Goal: Complete application form: Complete application form

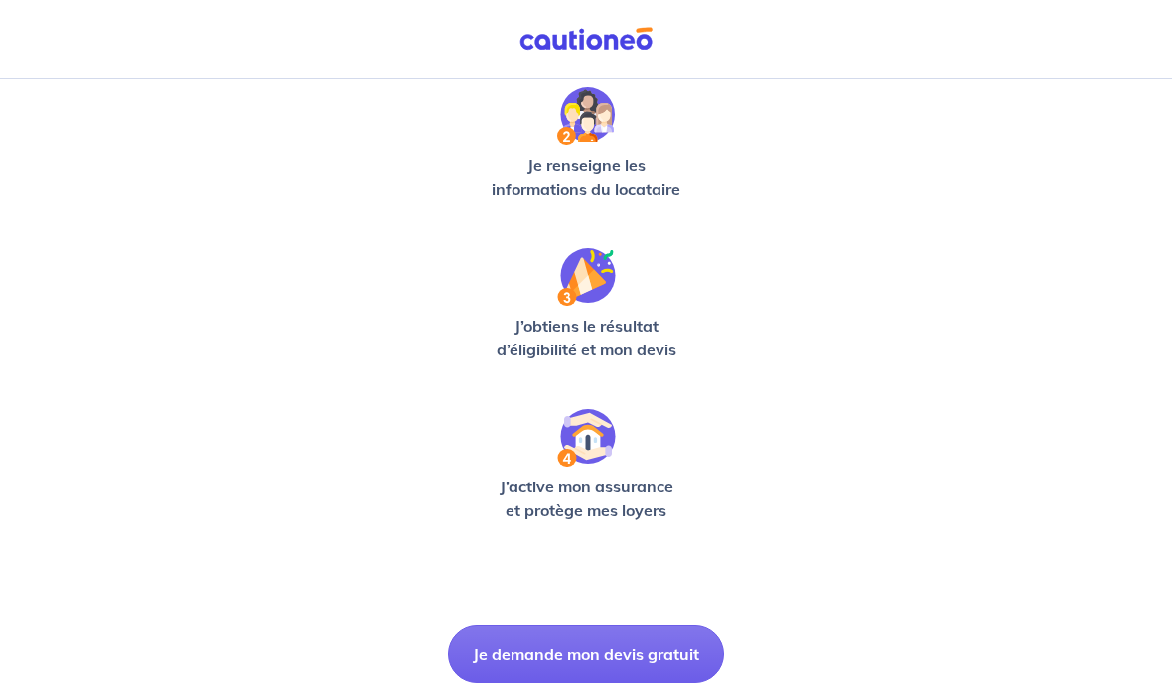
click at [662, 655] on button "Je demande mon devis gratuit" at bounding box center [586, 654] width 276 height 58
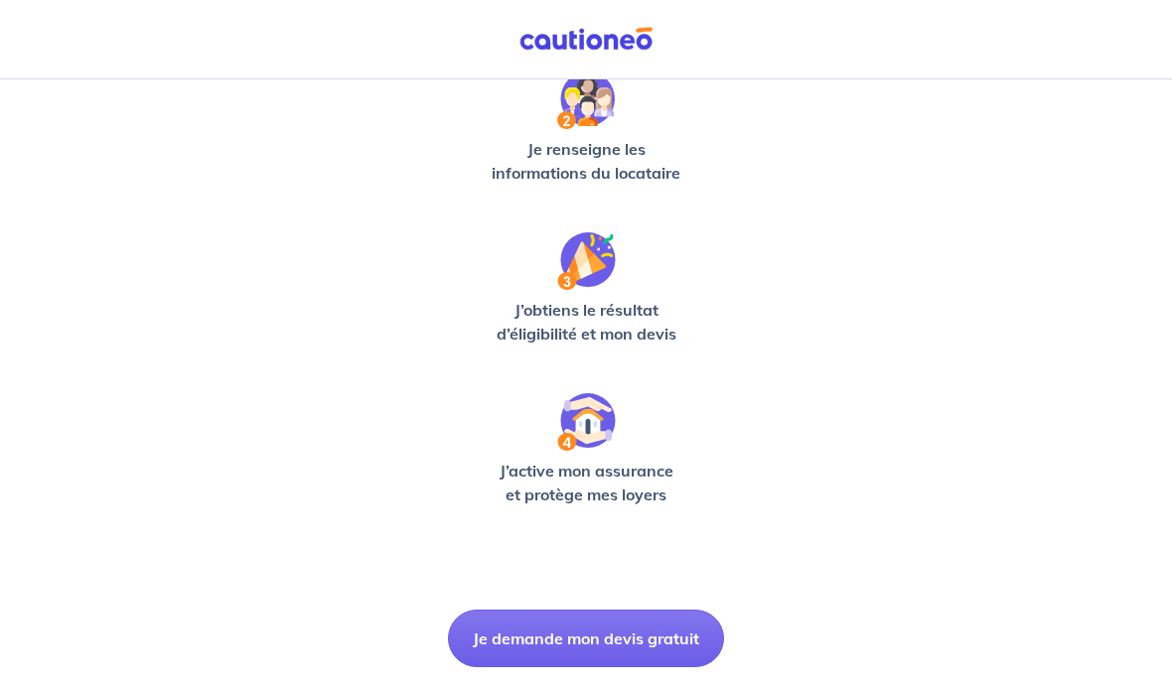
scroll to position [75, 0]
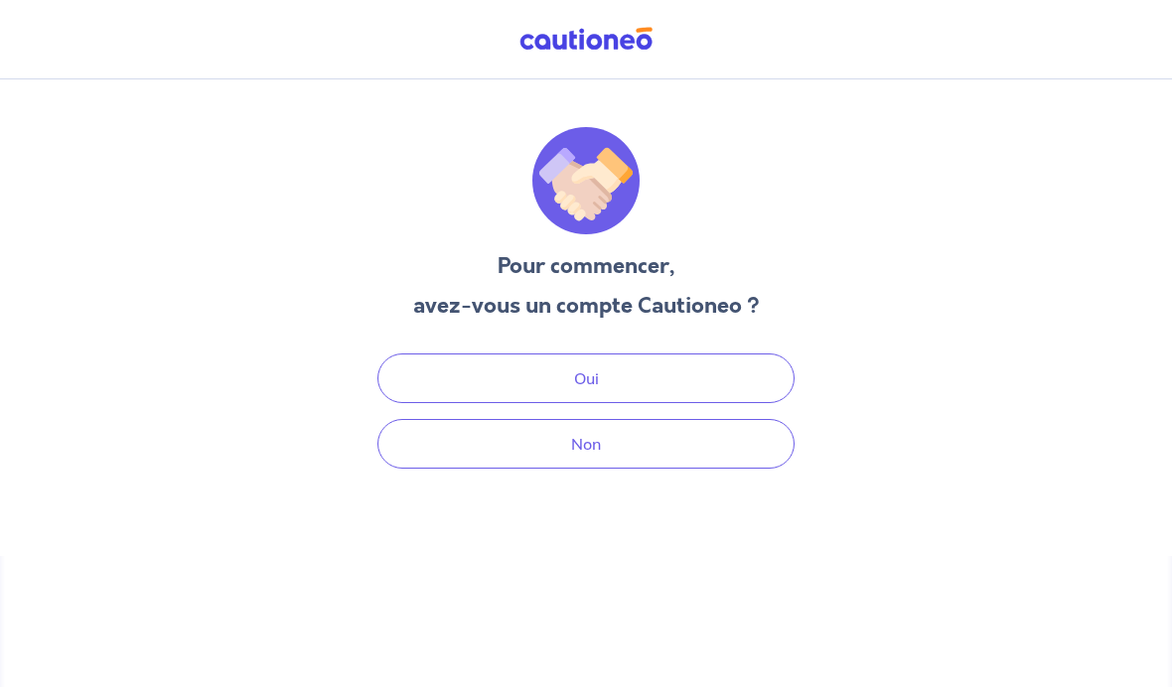
click at [757, 419] on button "Non" at bounding box center [585, 444] width 417 height 50
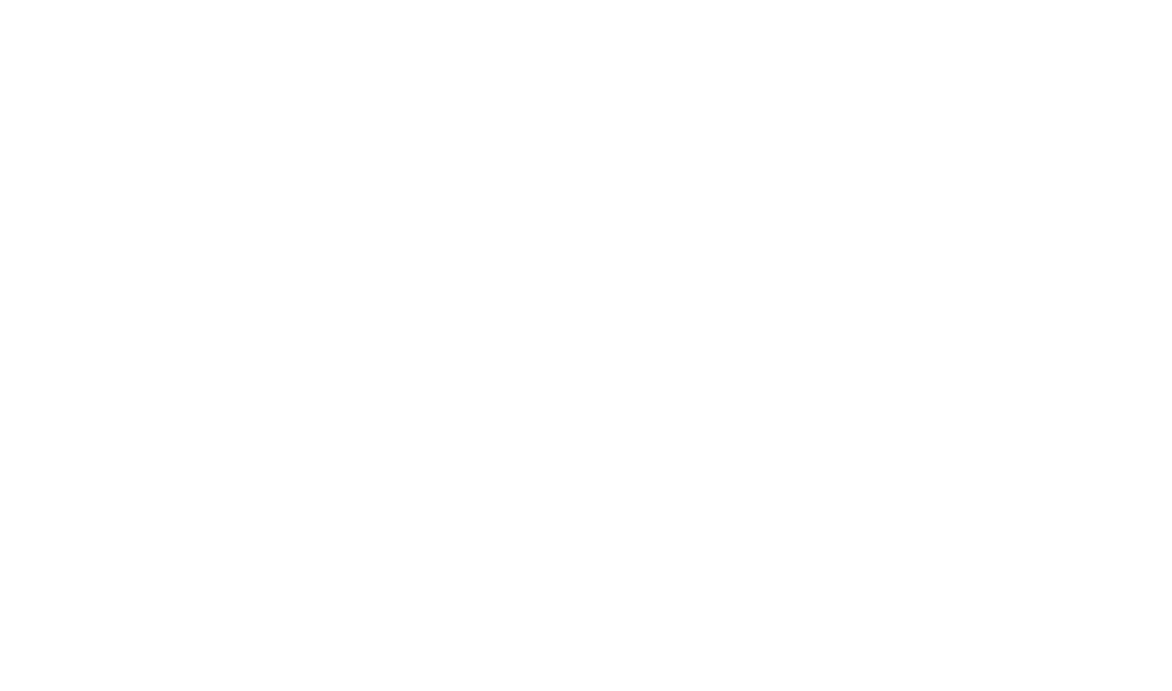
select select "FR"
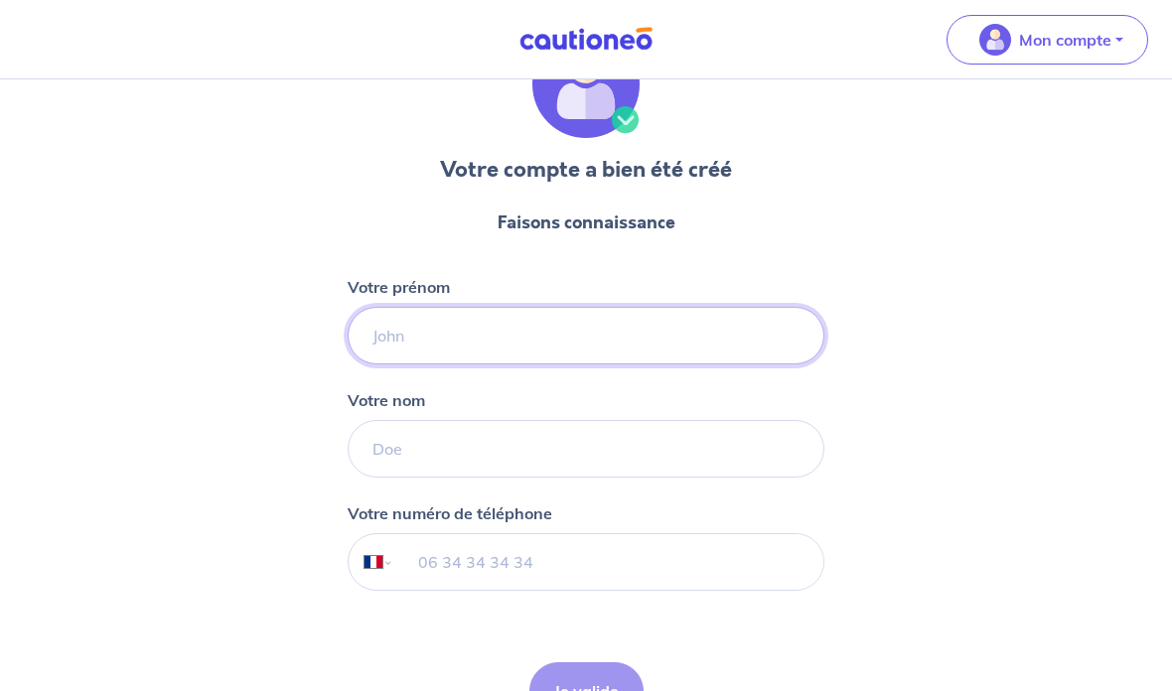
click at [398, 338] on input "Votre prénom" at bounding box center [585, 336] width 477 height 58
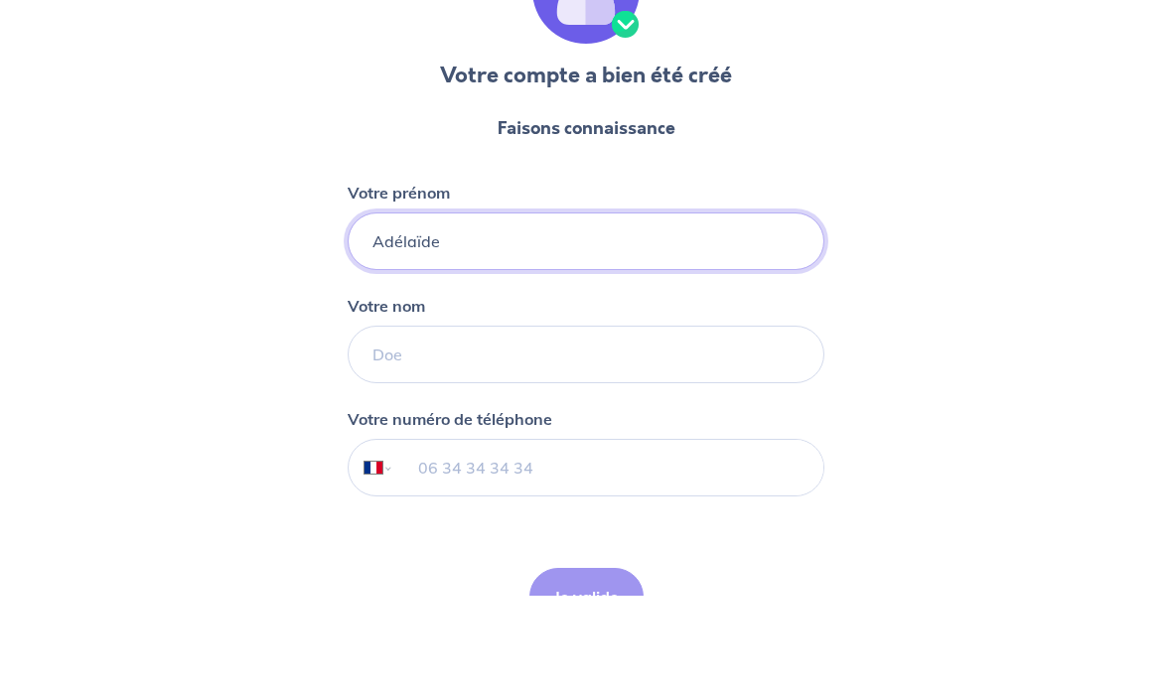
type input "Adélaïde"
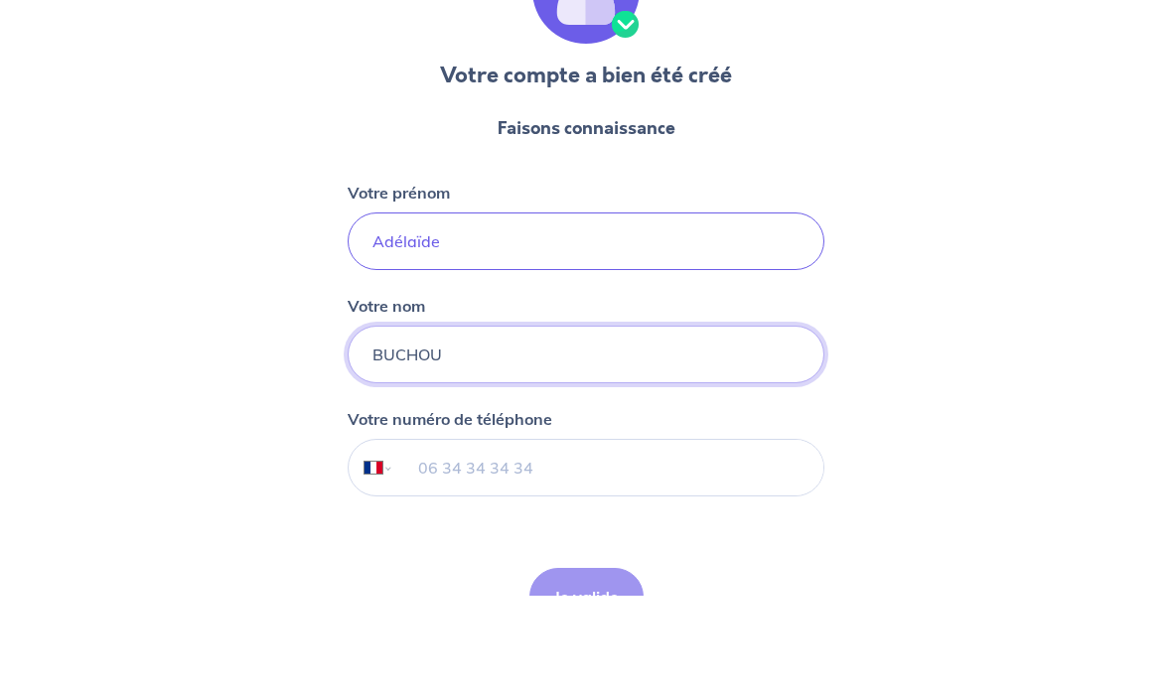
type input "BUCHOU"
click at [446, 308] on input "Adélaïde" at bounding box center [585, 337] width 477 height 58
click at [445, 308] on input "Adélaïde" at bounding box center [585, 337] width 477 height 58
type input "A"
type input "[PERSON_NAME]"
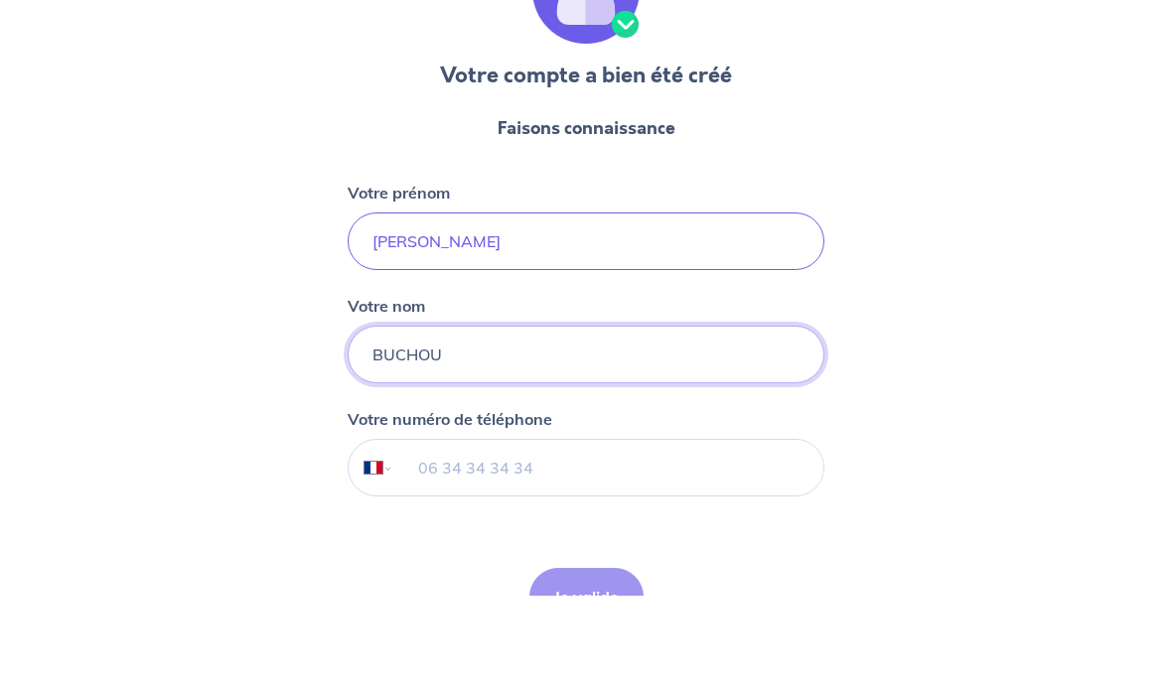
click at [416, 421] on input "BUCHOU" at bounding box center [585, 450] width 477 height 58
click at [415, 421] on input "BUCHOU" at bounding box center [585, 450] width 477 height 58
type input "B"
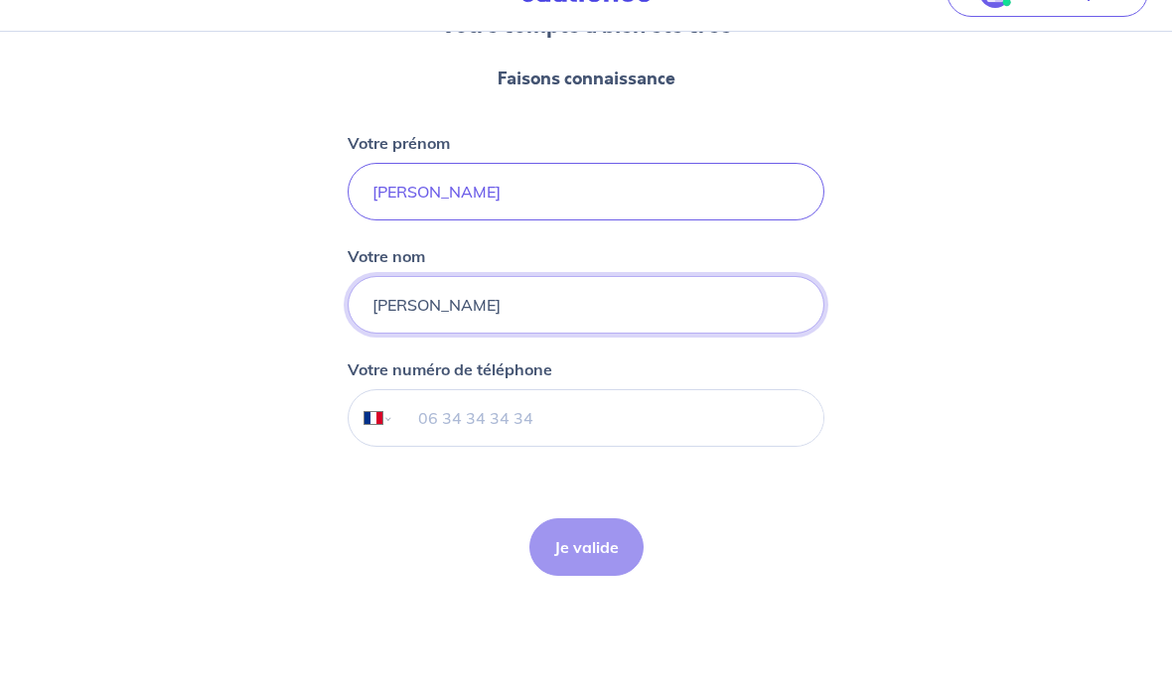
scroll to position [214, 0]
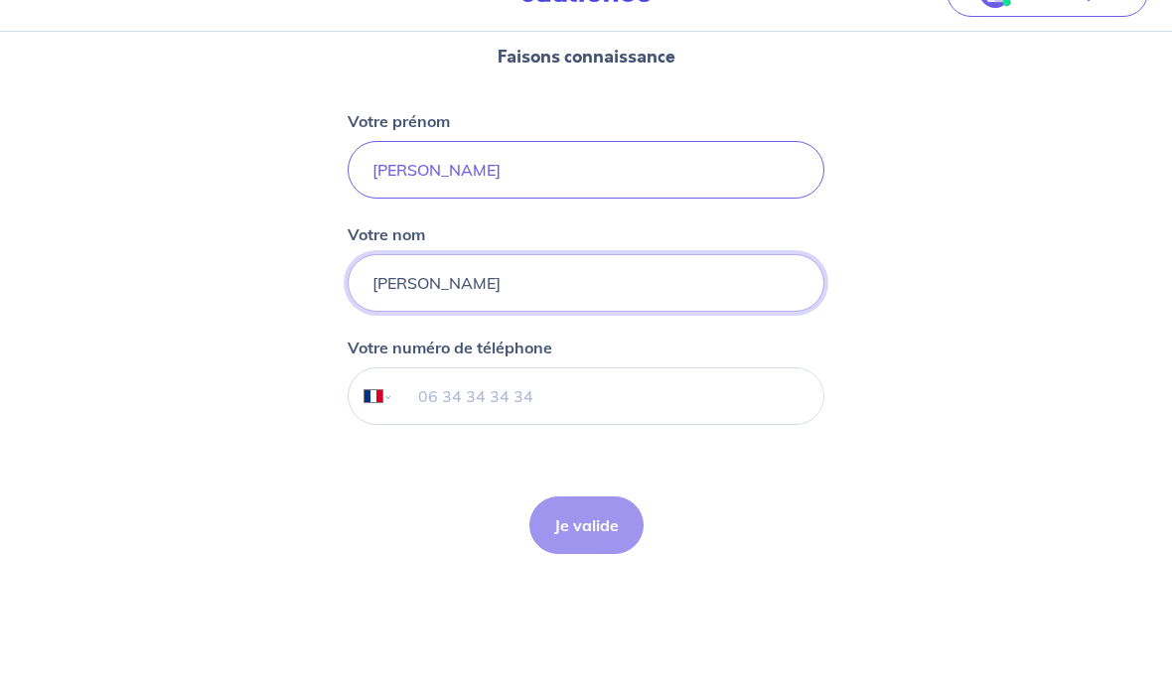
type input "Pedro"
click at [453, 416] on input "tel" at bounding box center [608, 444] width 429 height 56
paste input "+33 6 50 86 93 11"
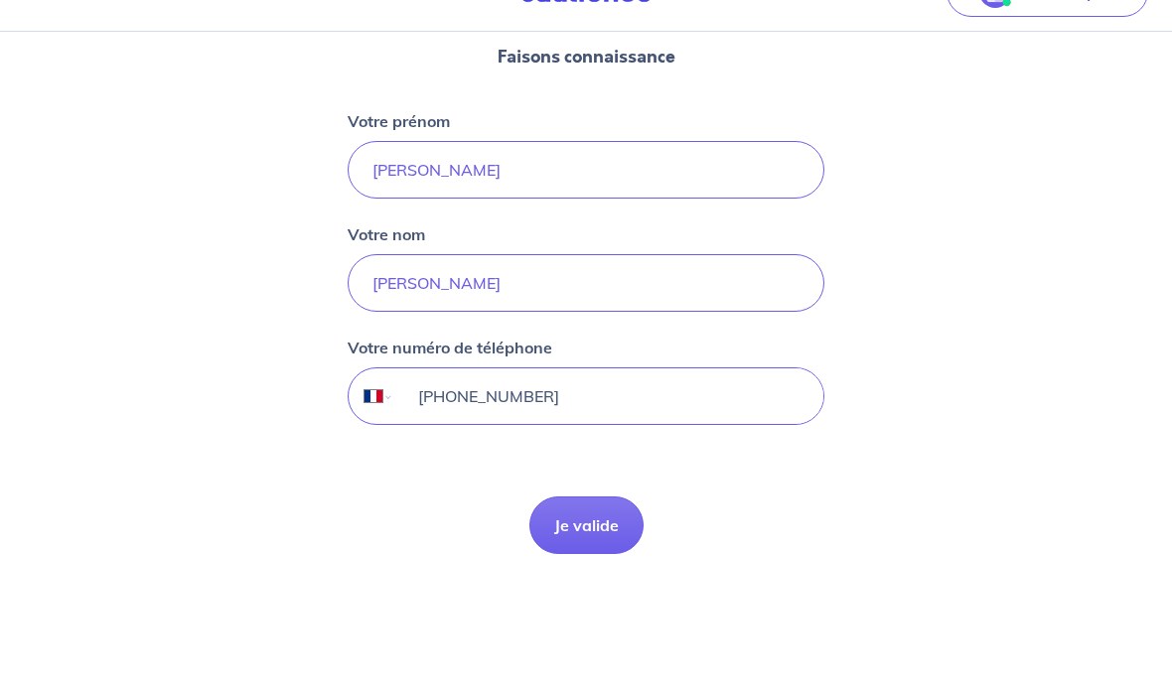
type input "+33 6 50 86 93 11"
click at [574, 544] on button "Je valide" at bounding box center [586, 573] width 114 height 58
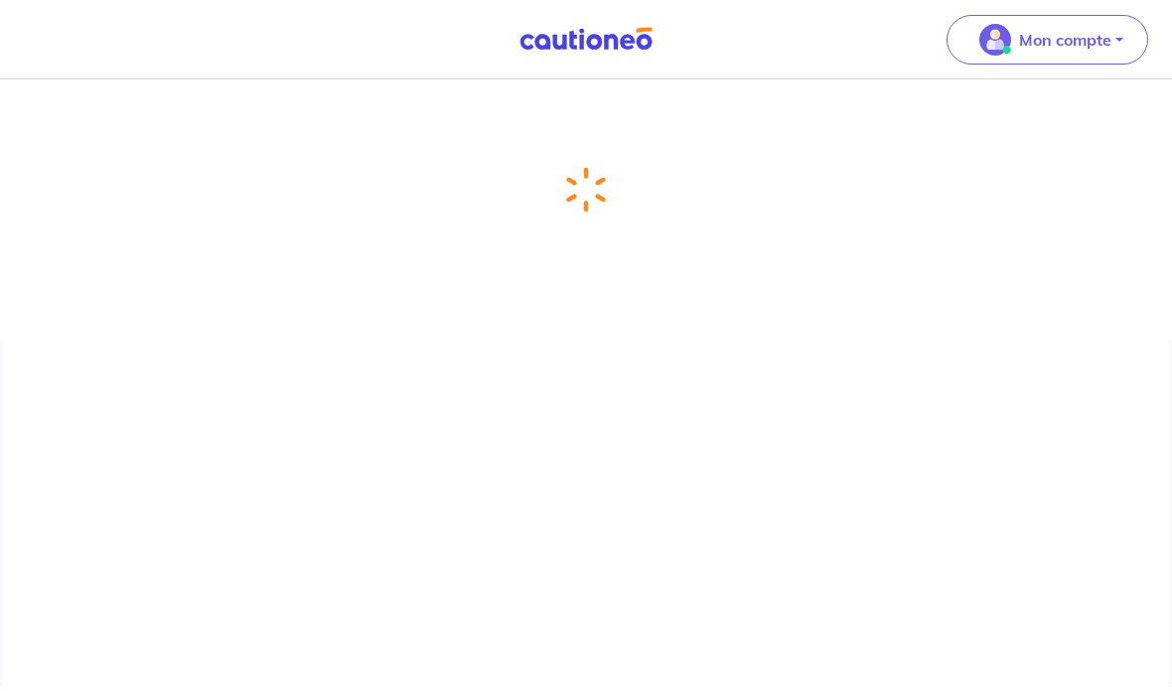
scroll to position [75, 0]
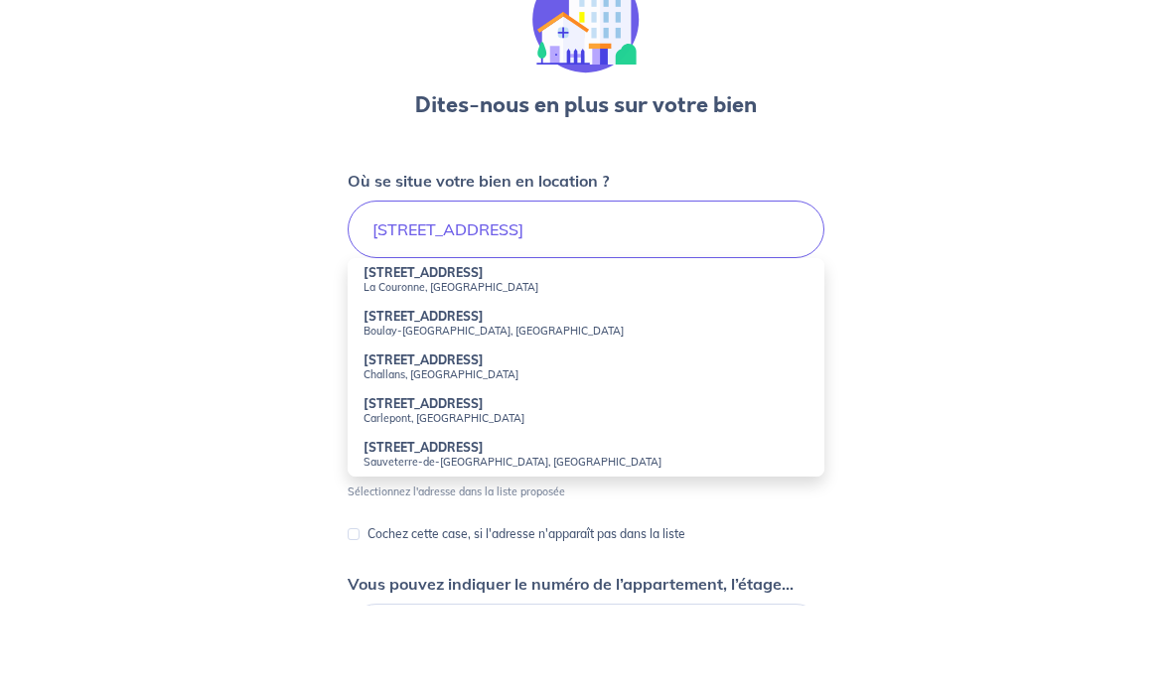
click at [396, 365] on small "La Couronne, France" at bounding box center [585, 372] width 445 height 14
type input "18 Place du Four Banal, La Couronne, France"
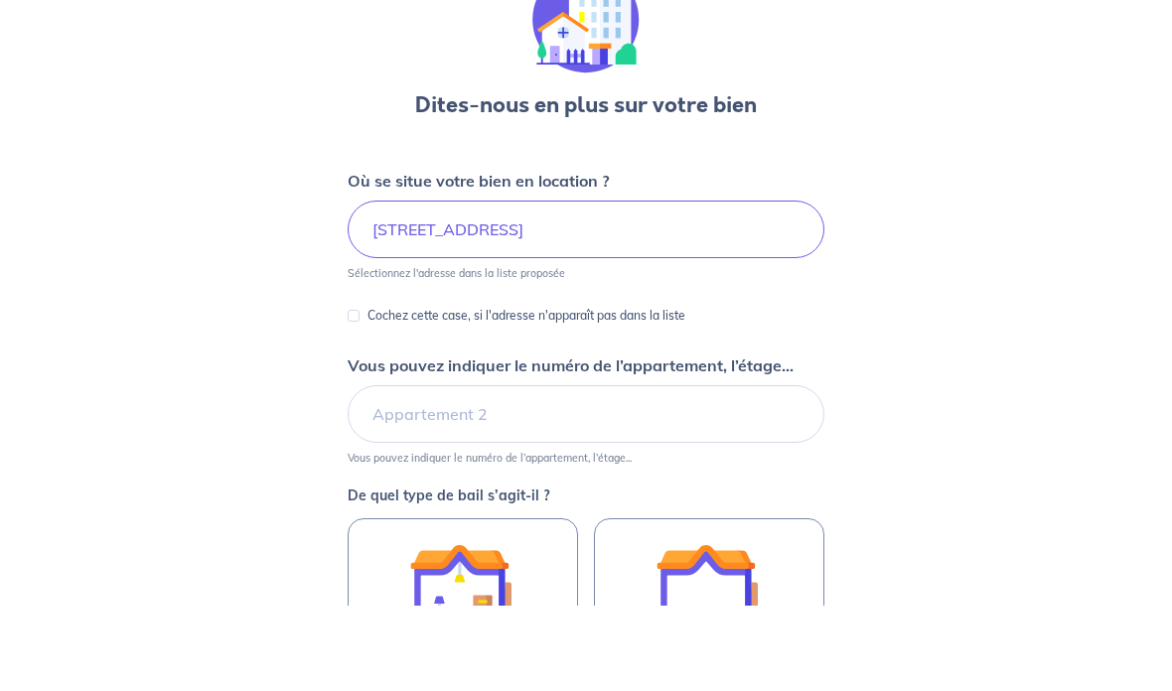
scroll to position [161, 0]
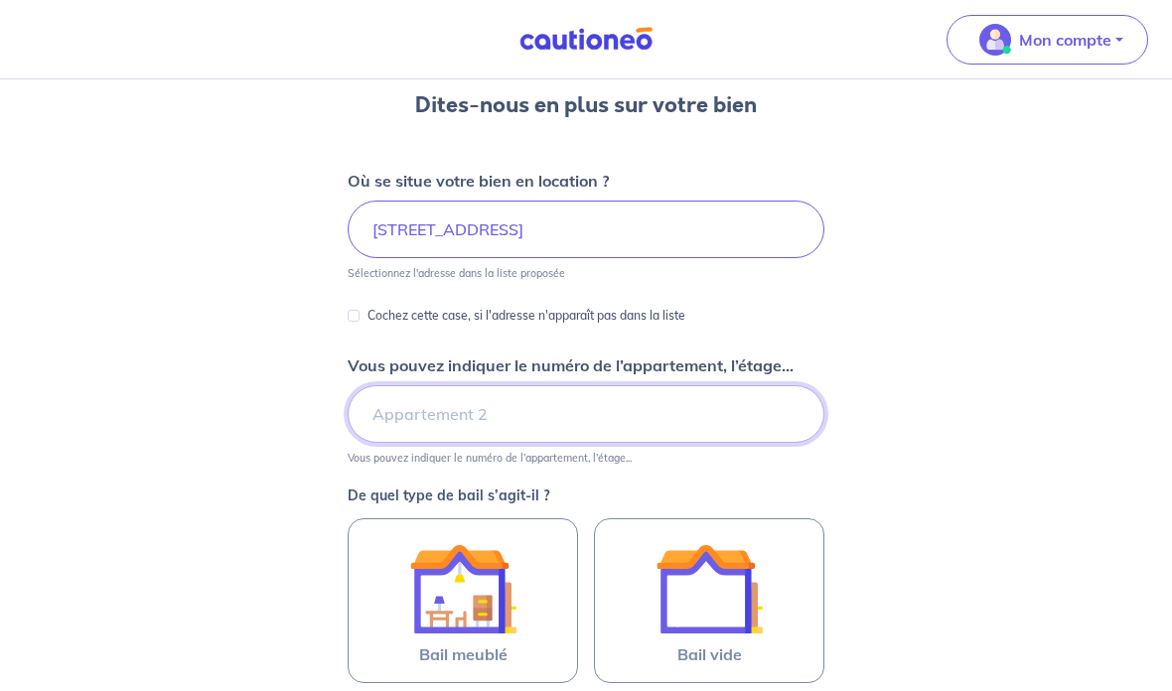
click at [399, 421] on input "Vous pouvez indiquer le numéro de l’appartement, l’étage..." at bounding box center [585, 414] width 477 height 58
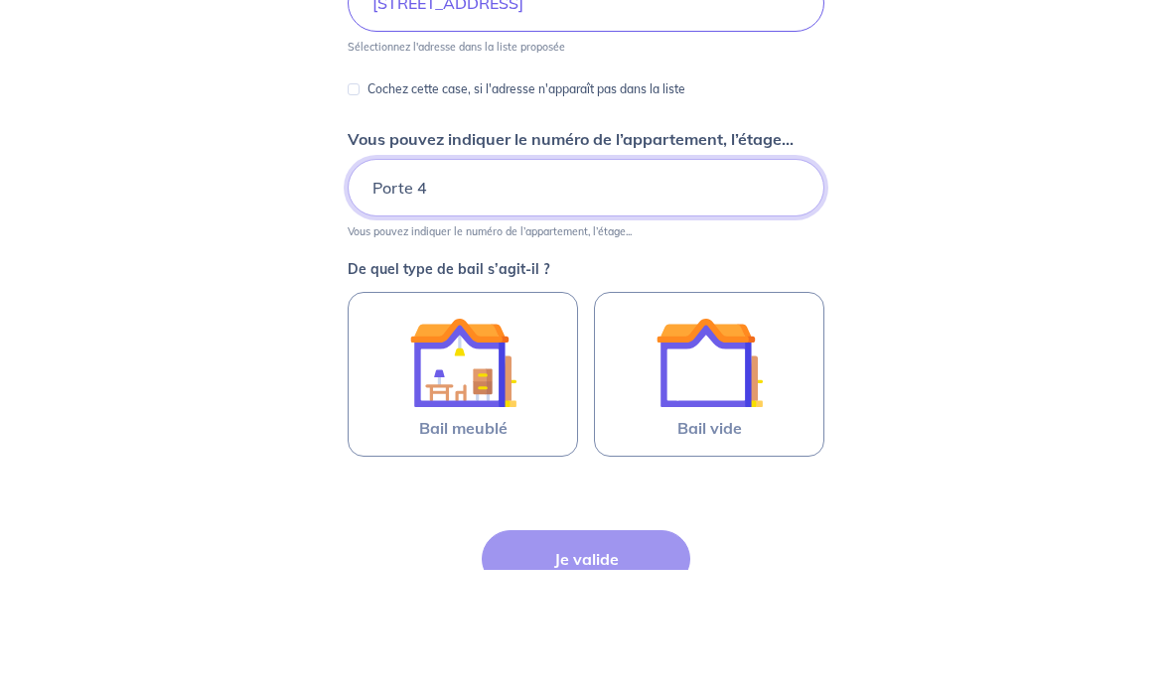
scroll to position [268, 0]
type input "Porte 4"
click at [420, 428] on img at bounding box center [462, 481] width 107 height 107
click at [0, 0] on input "Bail meublé" at bounding box center [0, 0] width 0 height 0
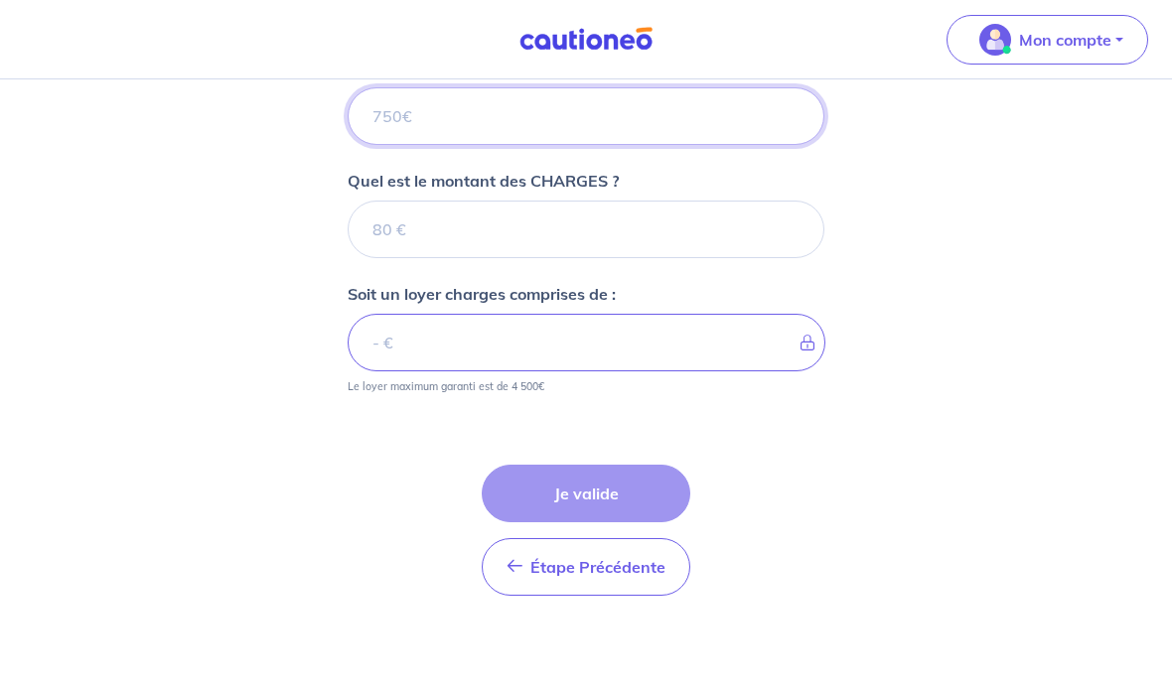
scroll to position [813, 0]
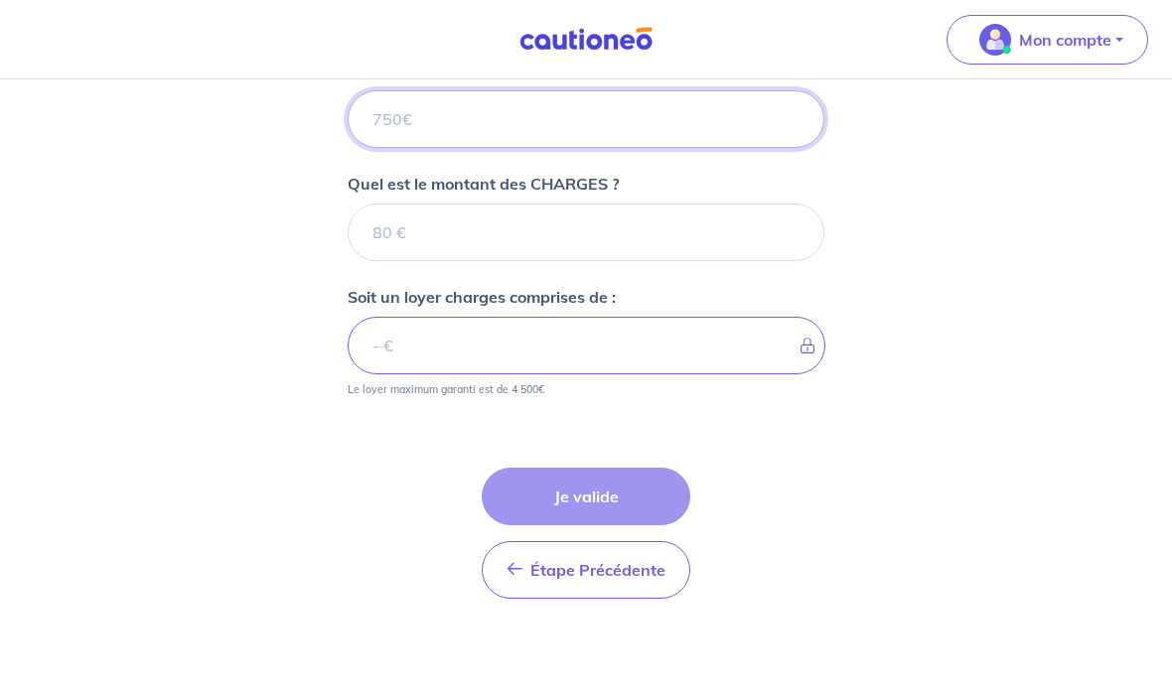
type input "4"
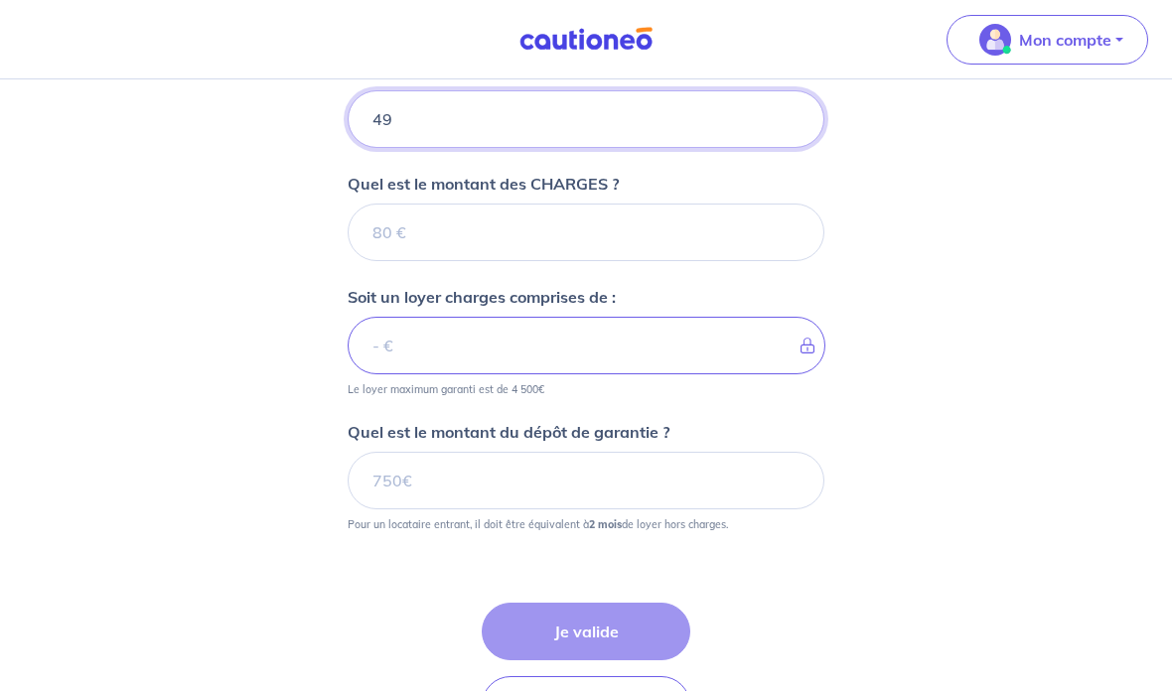
type input "496"
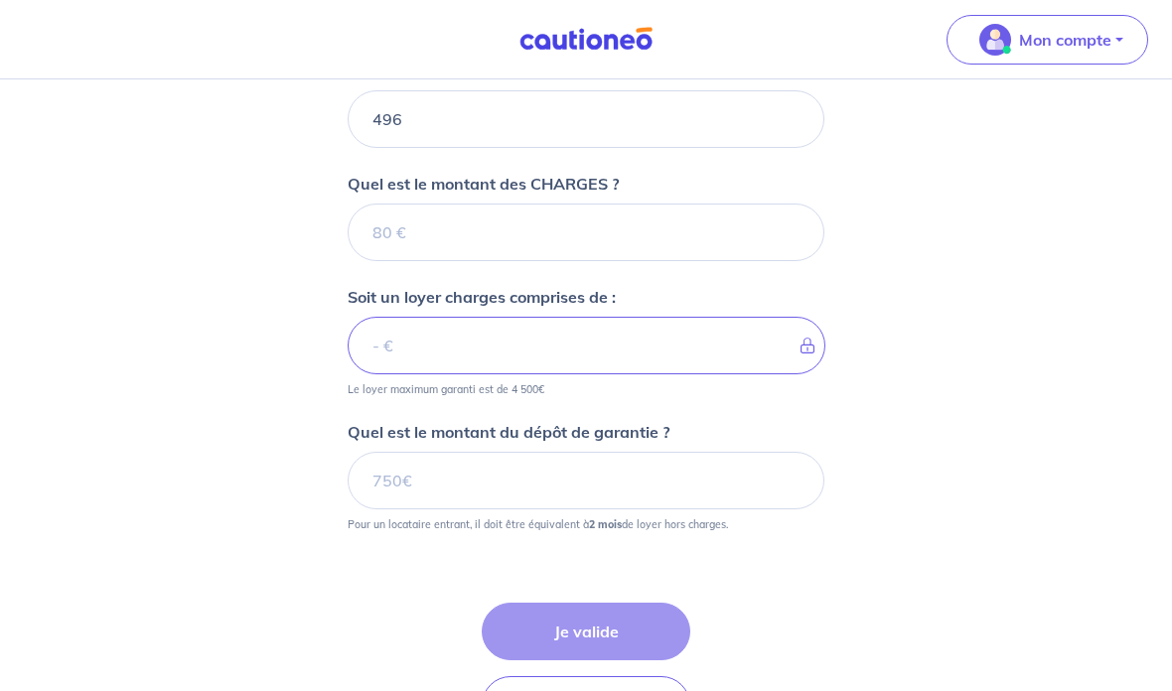
click at [450, 250] on input "Quel est le montant des CHARGES ?" at bounding box center [585, 233] width 477 height 58
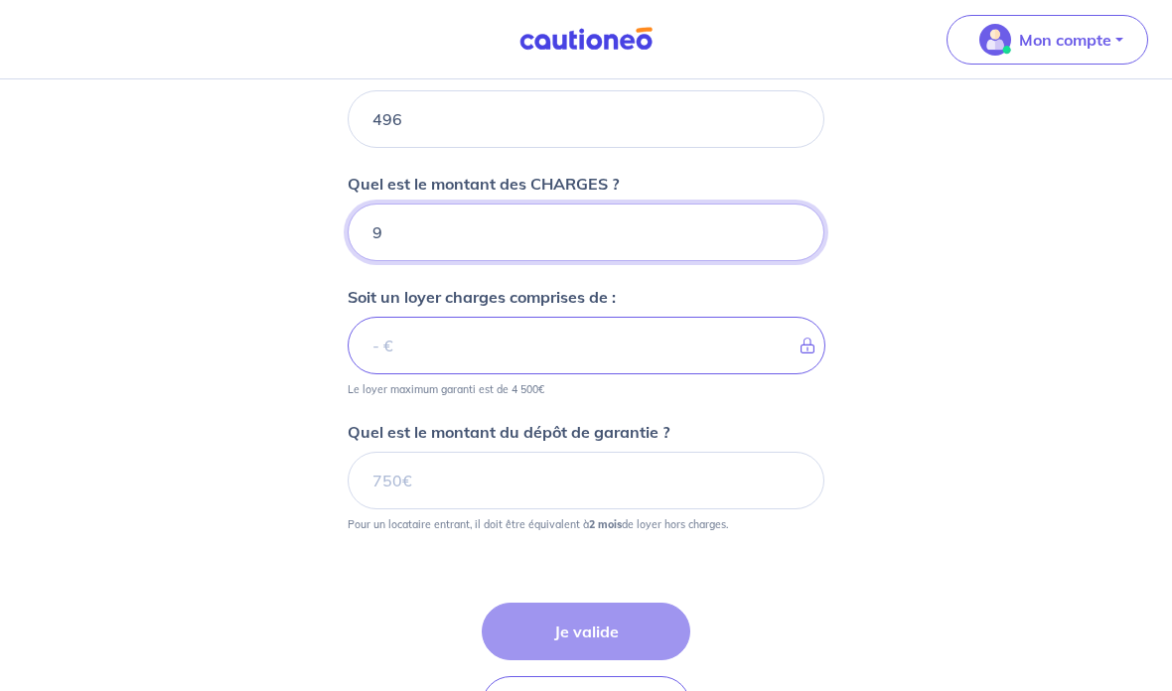
type input "99"
type input "595"
type input "99"
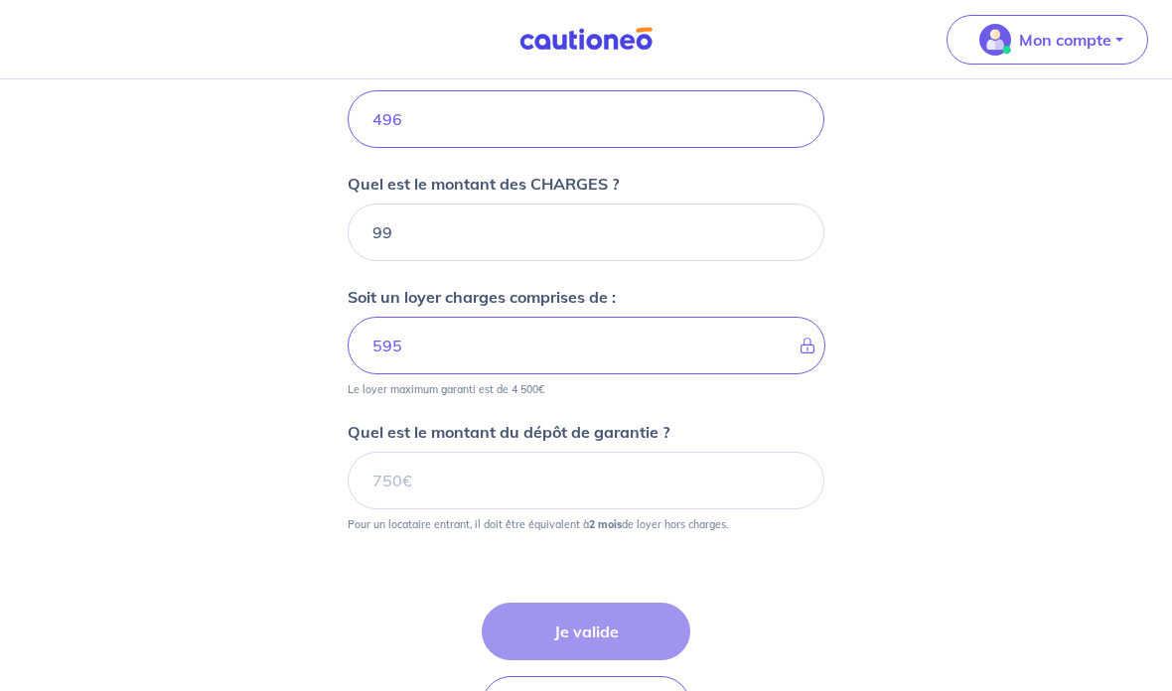
click at [403, 488] on input "Quel est le montant du dépôt de garantie ?" at bounding box center [585, 481] width 477 height 58
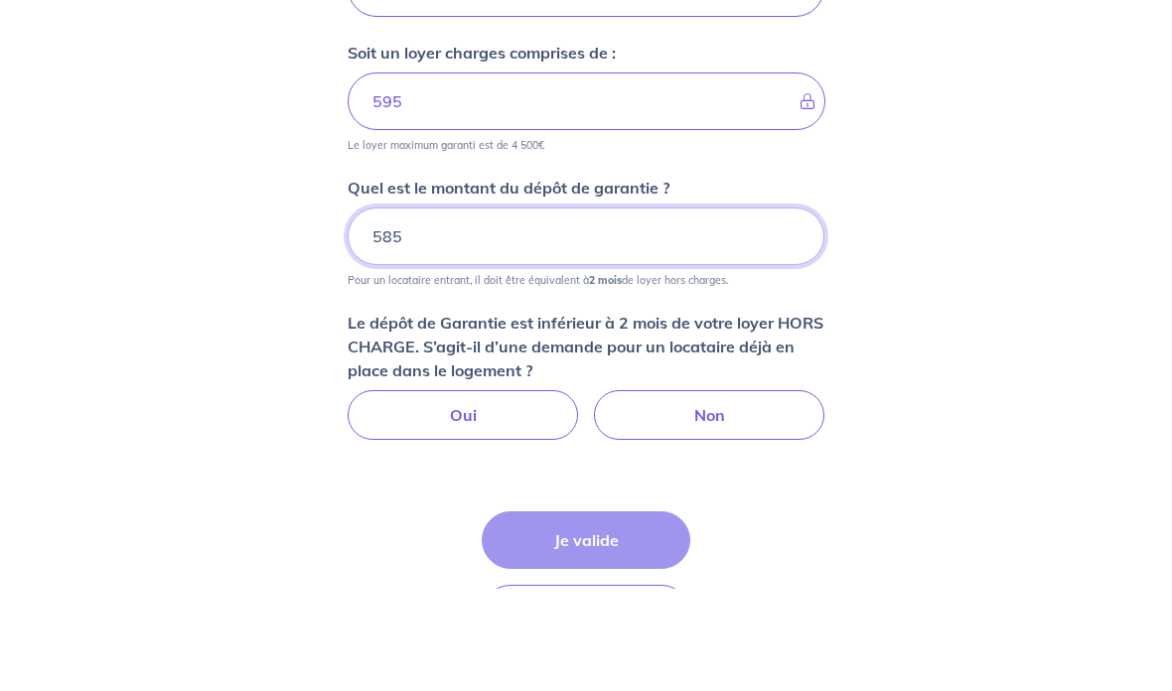
scroll to position [976, 0]
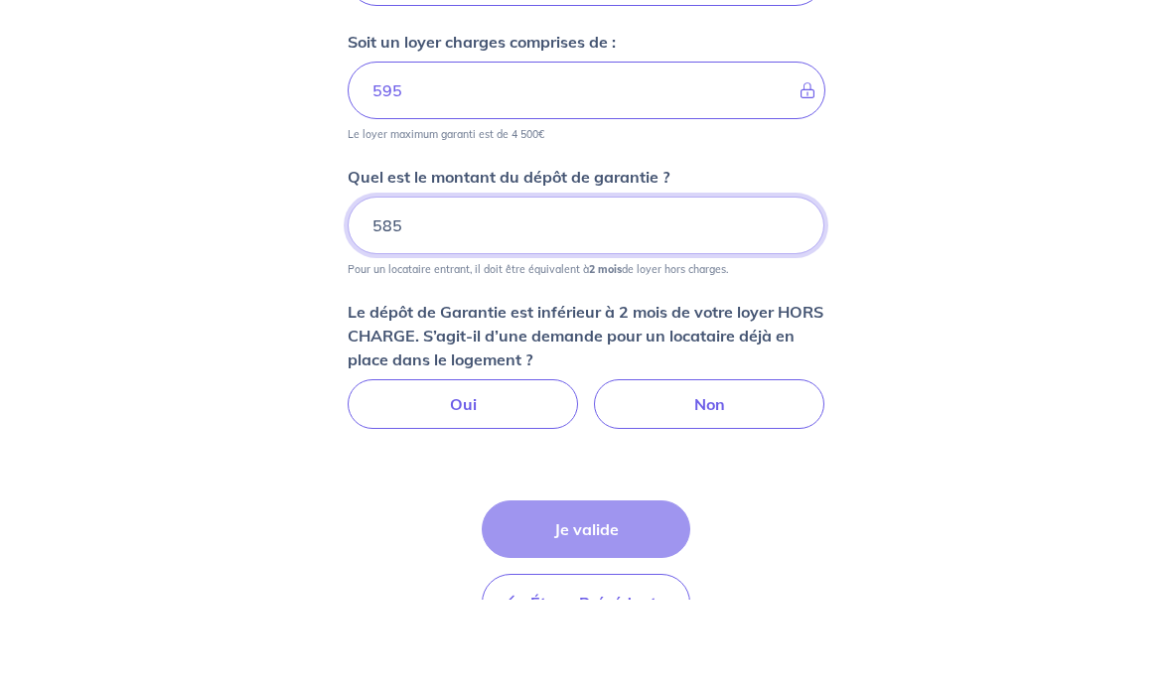
type input "585"
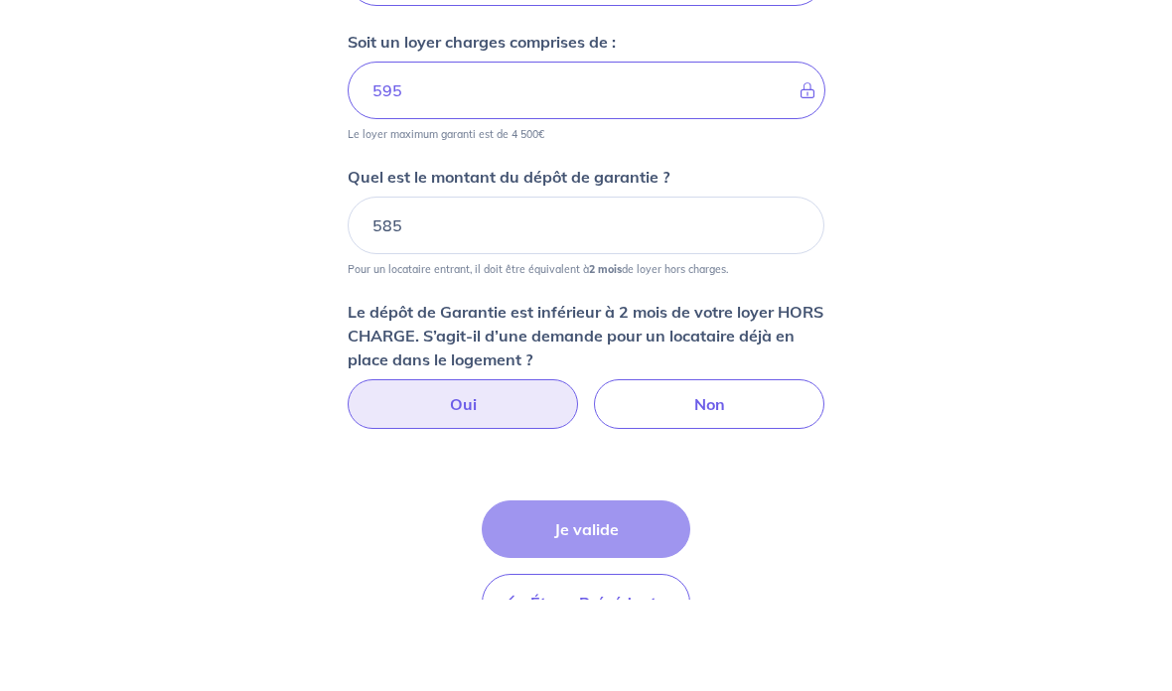
click at [412, 472] on label "Oui" at bounding box center [462, 497] width 230 height 50
click at [580, 472] on input "Oui" at bounding box center [586, 478] width 13 height 13
radio input "true"
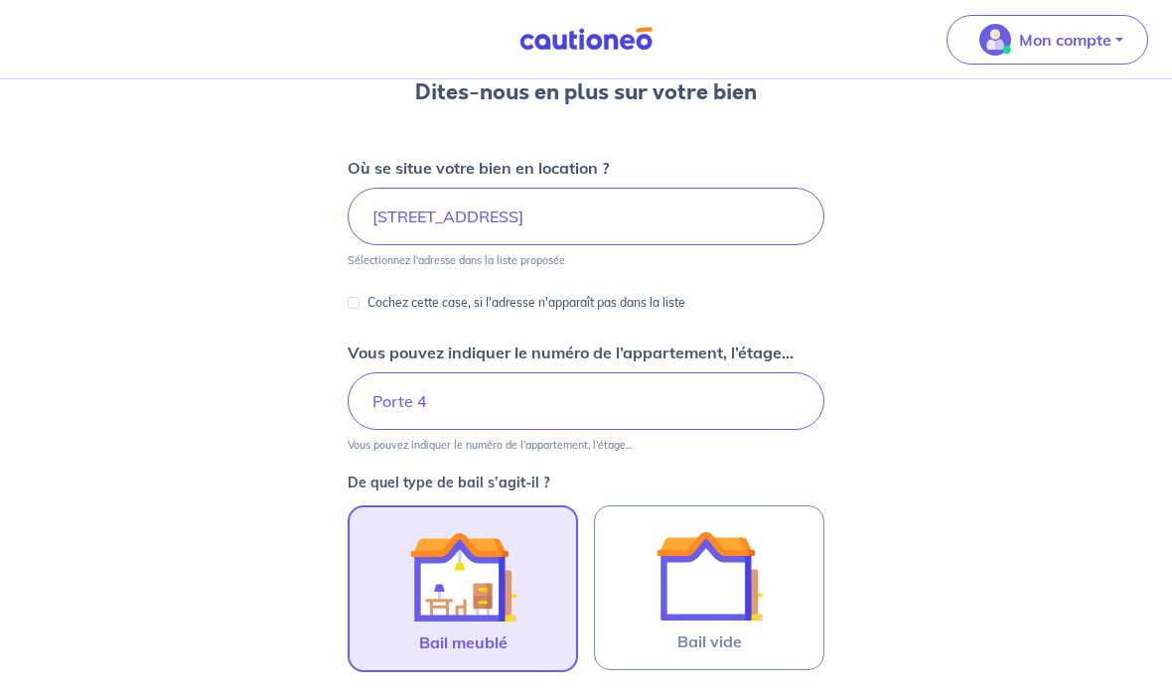
scroll to position [157, 0]
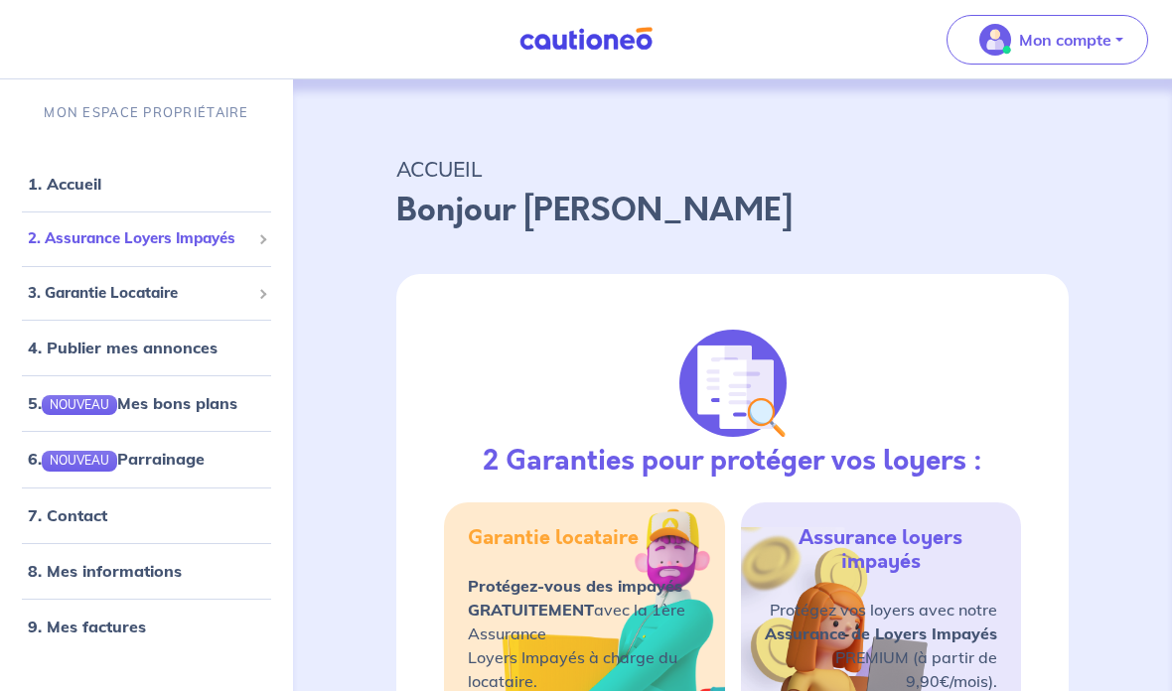
click at [249, 240] on span "2. Assurance Loyers Impayés" at bounding box center [139, 238] width 222 height 23
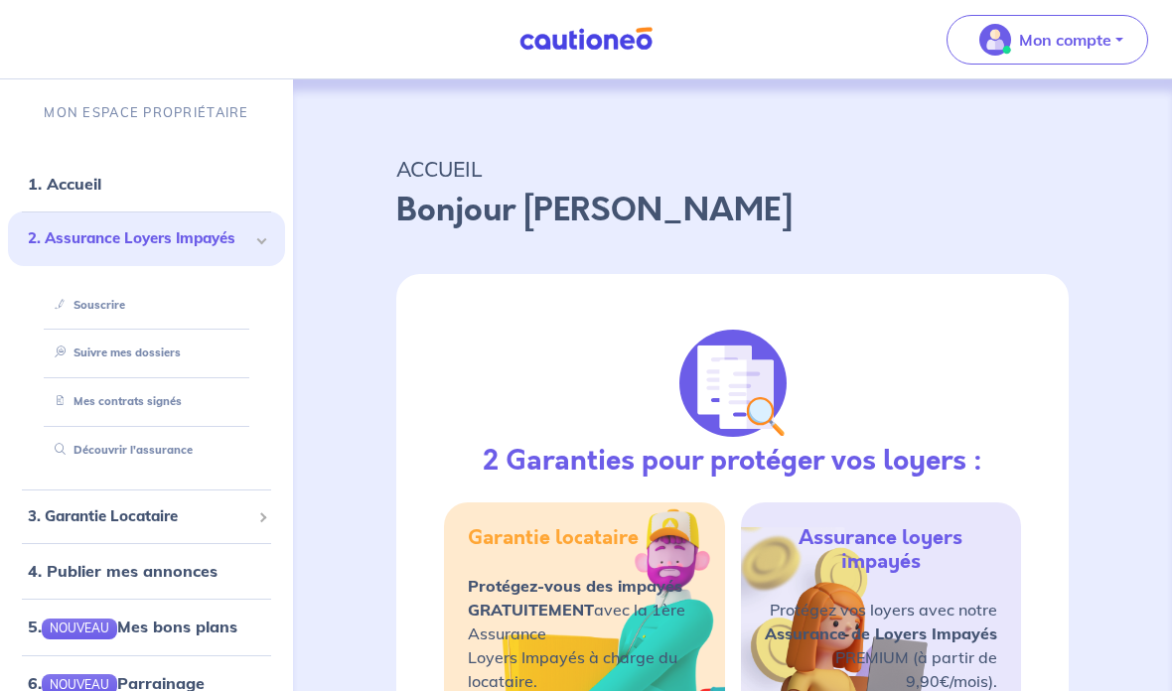
click at [90, 308] on link "Souscrire" at bounding box center [86, 305] width 78 height 14
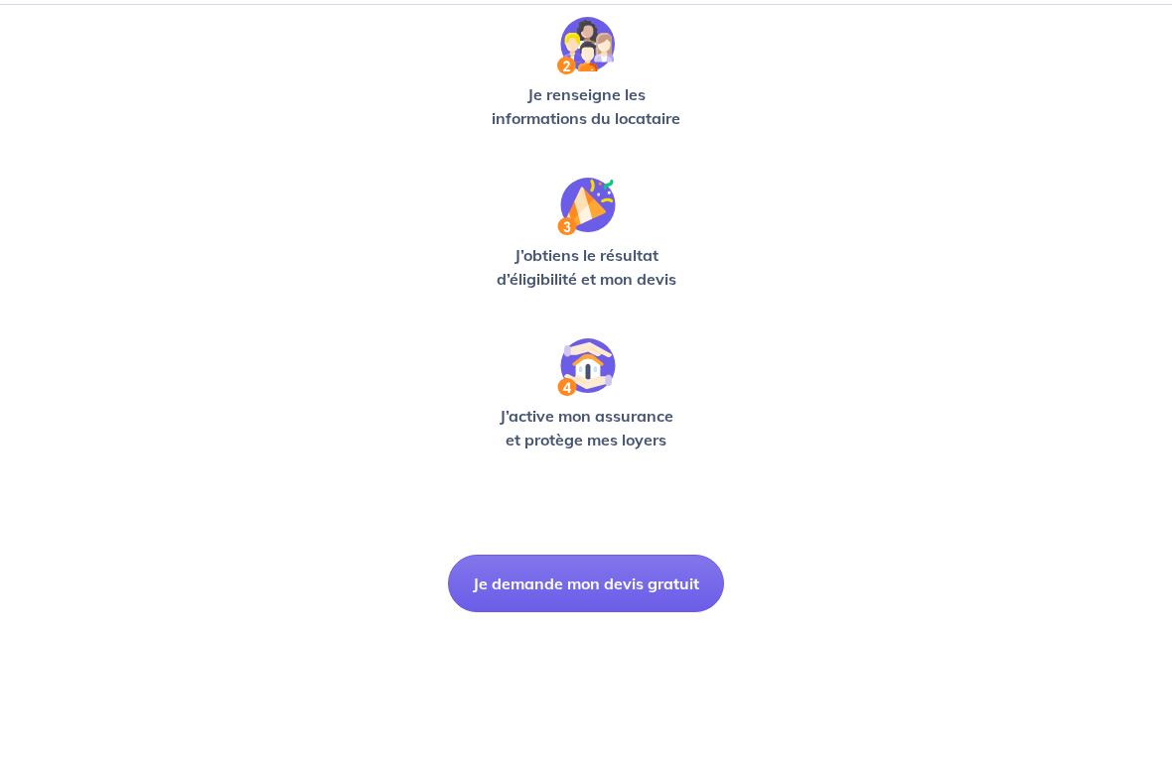
scroll to position [476, 0]
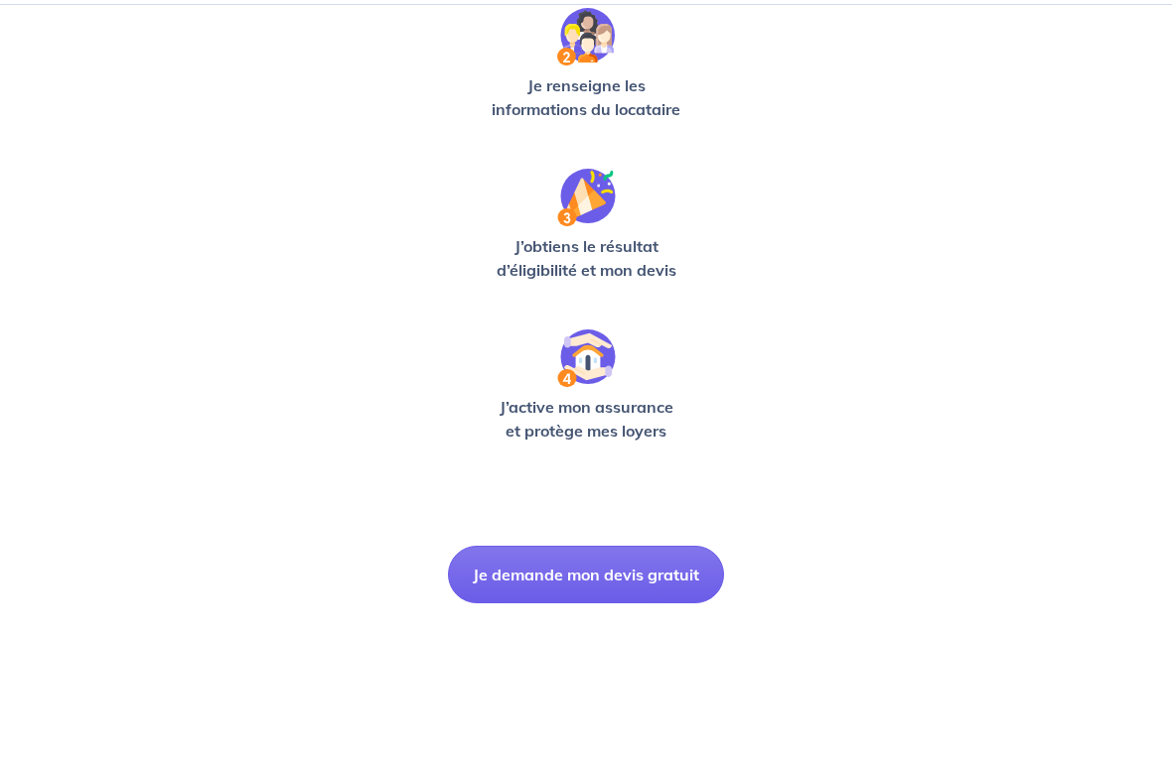
click at [536, 621] on button "Je demande mon devis gratuit" at bounding box center [586, 650] width 276 height 58
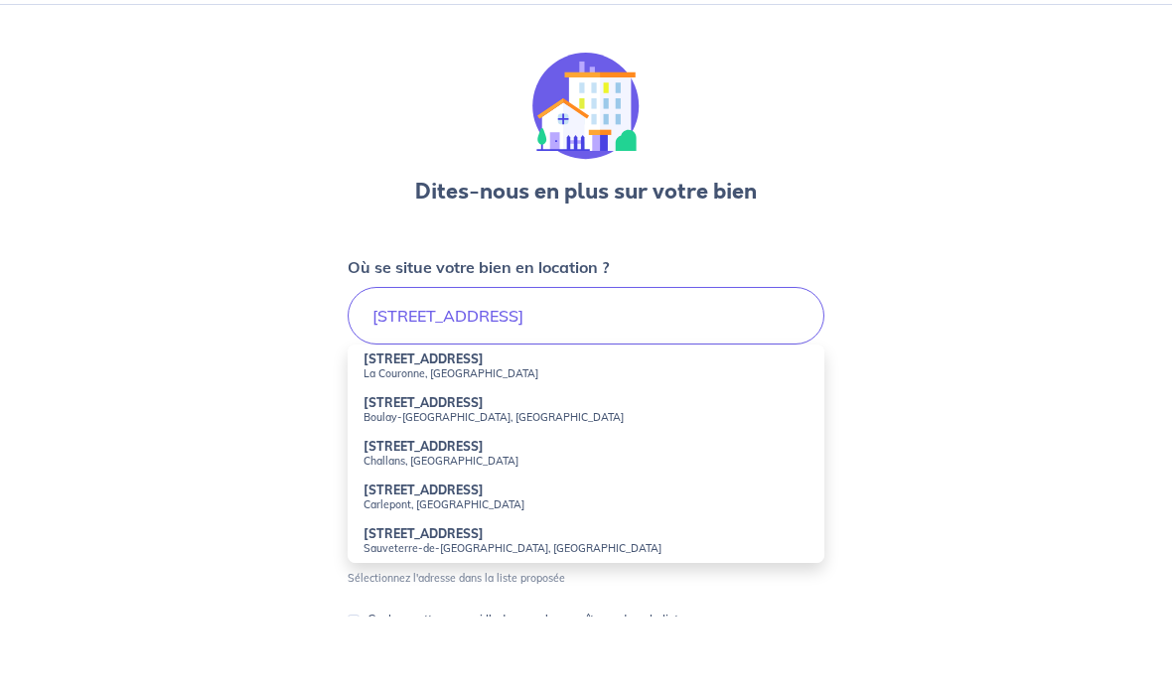
click at [396, 441] on small "La Couronne, [GEOGRAPHIC_DATA]" at bounding box center [585, 448] width 445 height 14
type input "[STREET_ADDRESS]"
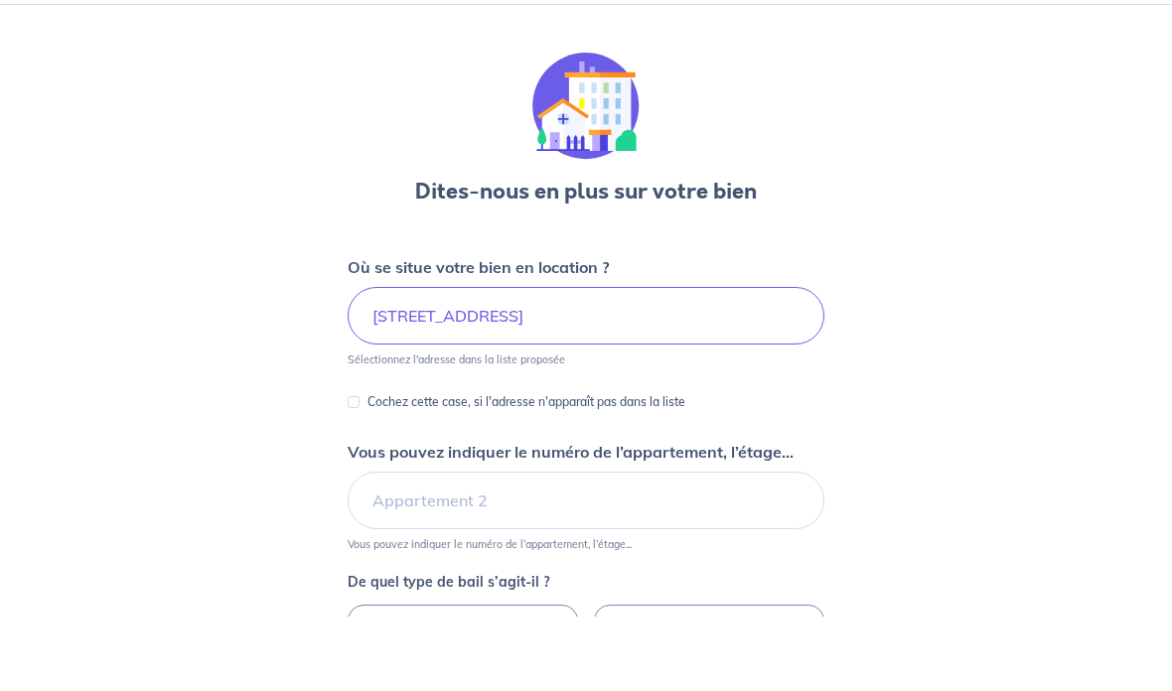
scroll to position [74, 0]
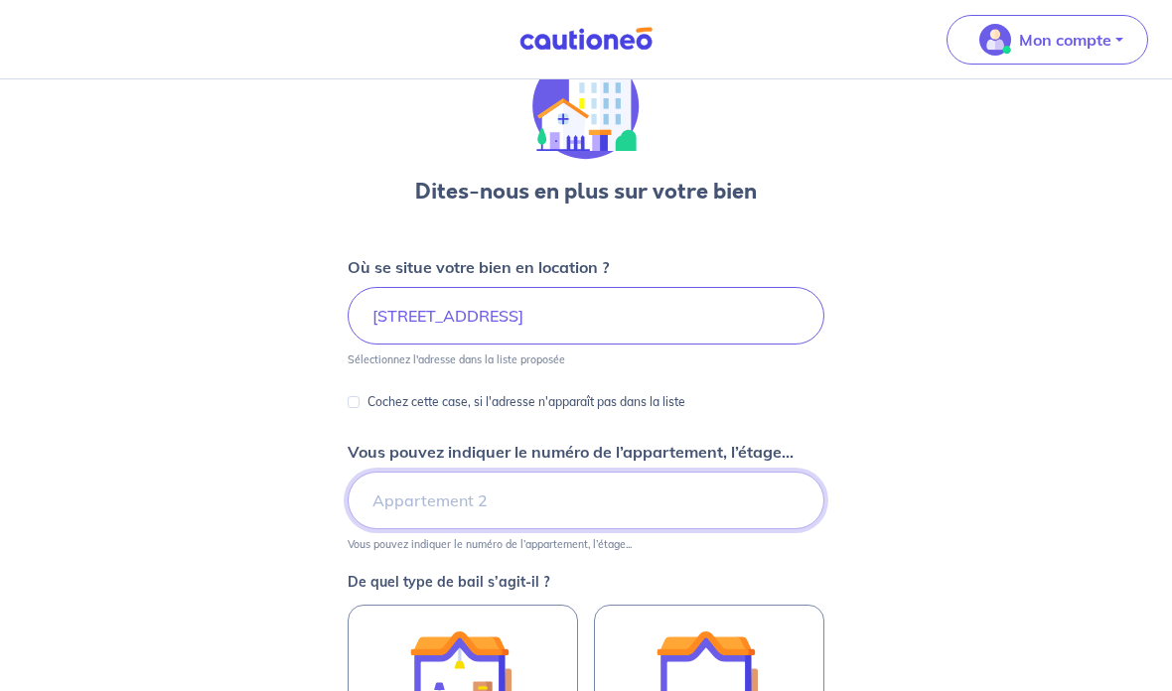
click at [408, 515] on input "Vous pouvez indiquer le numéro de l’appartement, l’étage..." at bounding box center [585, 501] width 477 height 58
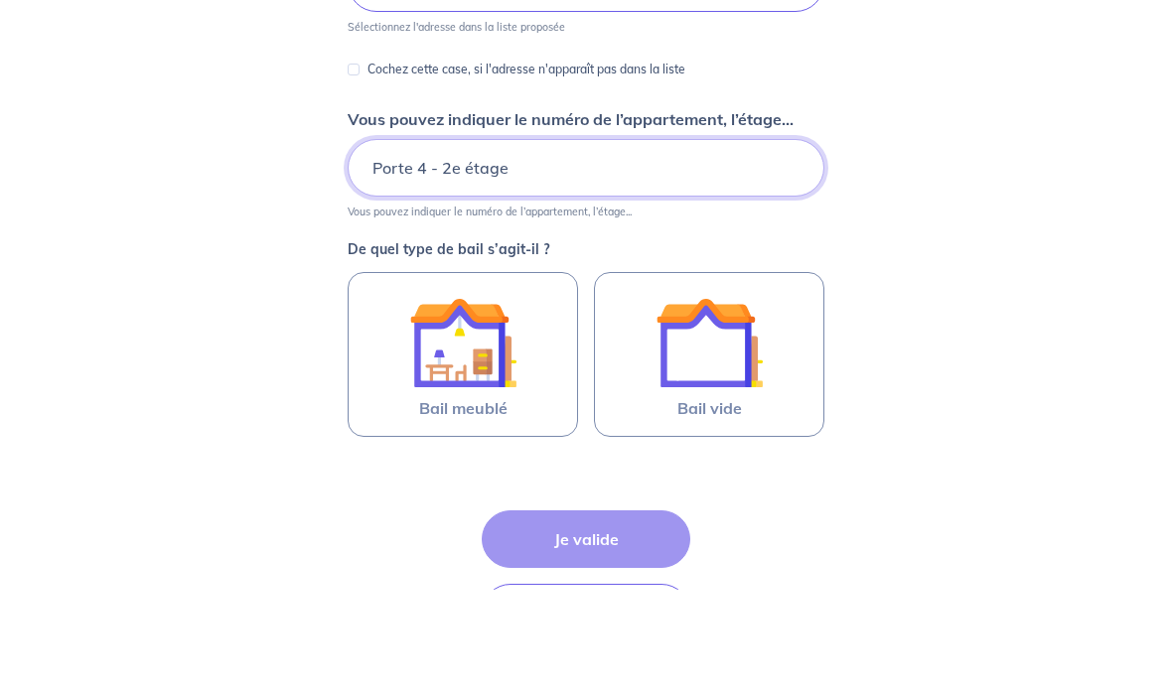
scroll to position [347, 0]
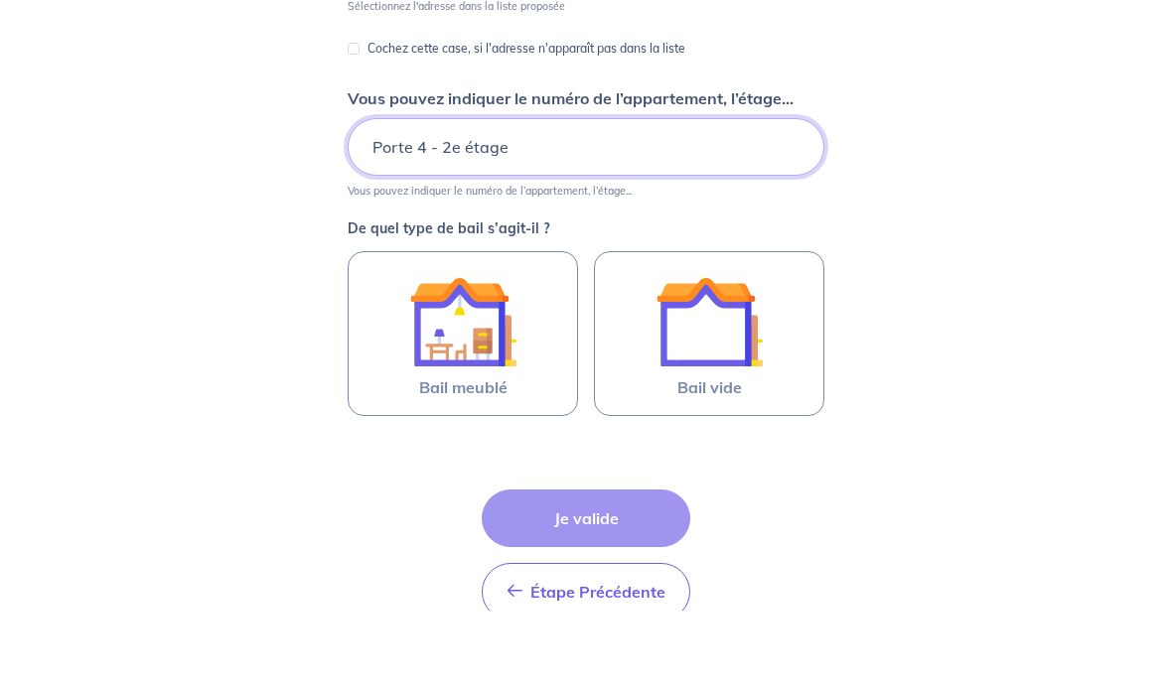
type input "Porte 4 - 2e étage"
click at [416, 348] on img at bounding box center [462, 401] width 107 height 107
click at [0, 0] on input "Bail meublé" at bounding box center [0, 0] width 0 height 0
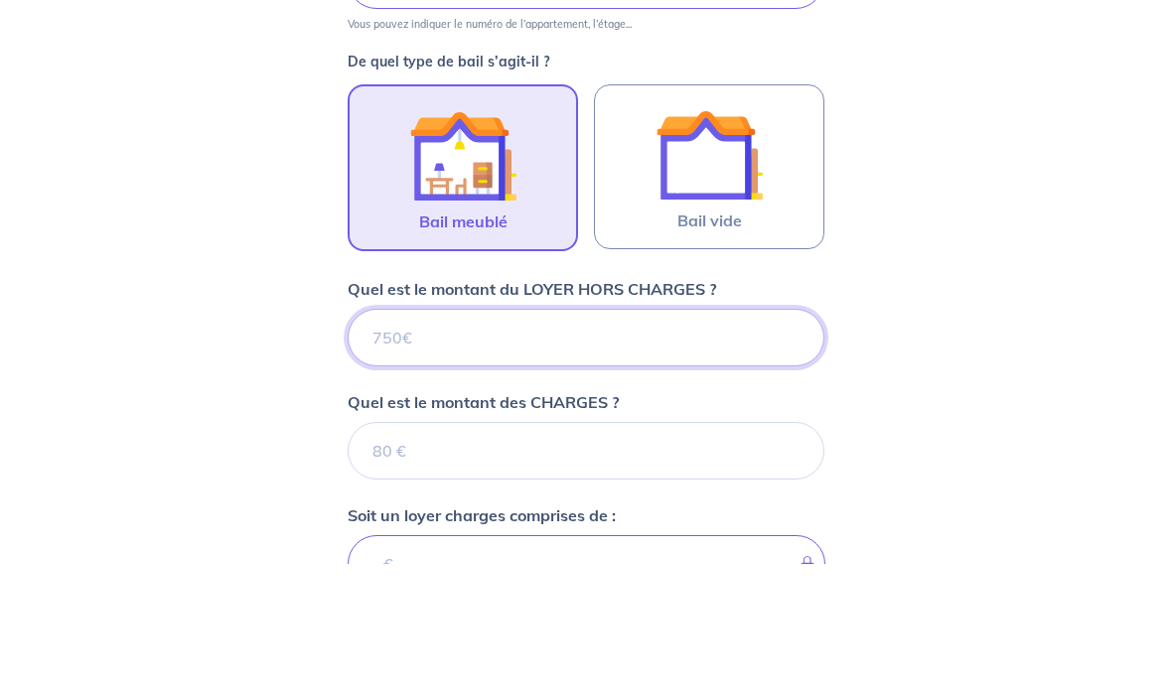
scroll to position [824, 0]
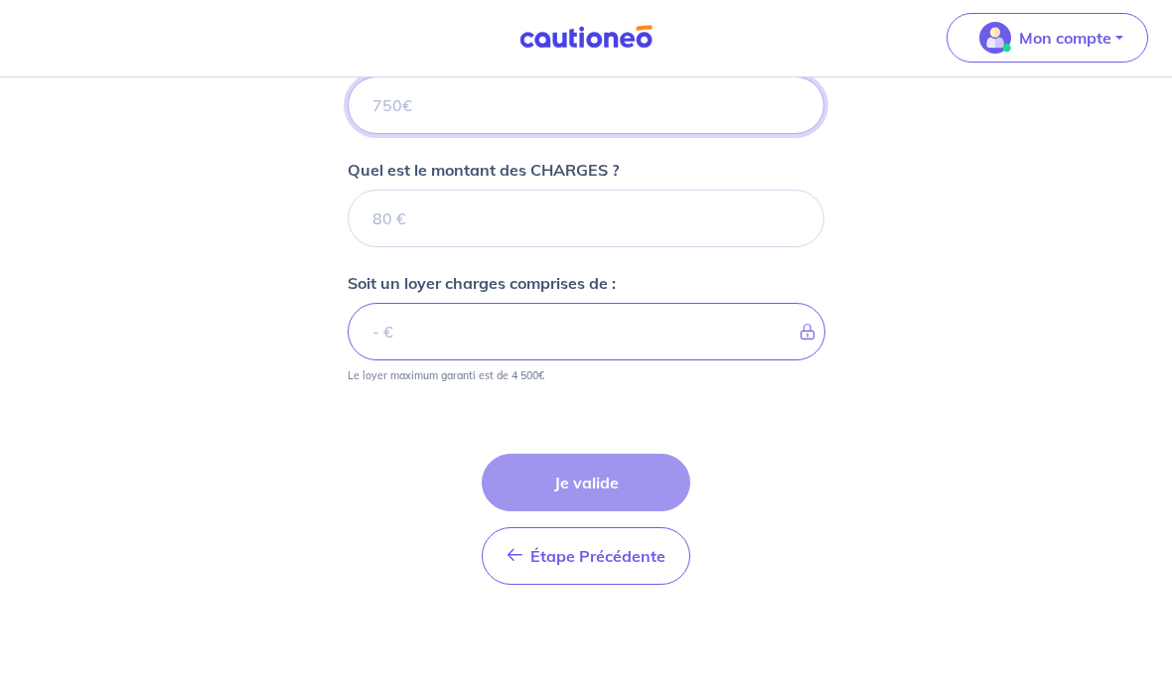
type input "4"
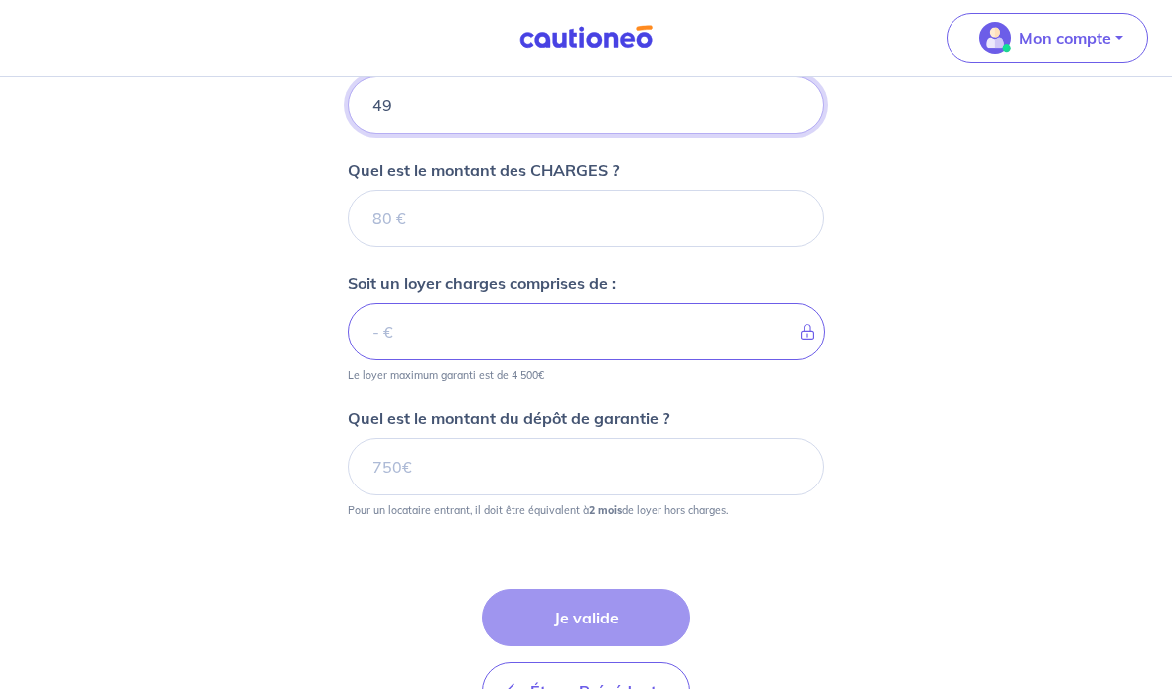
type input "496"
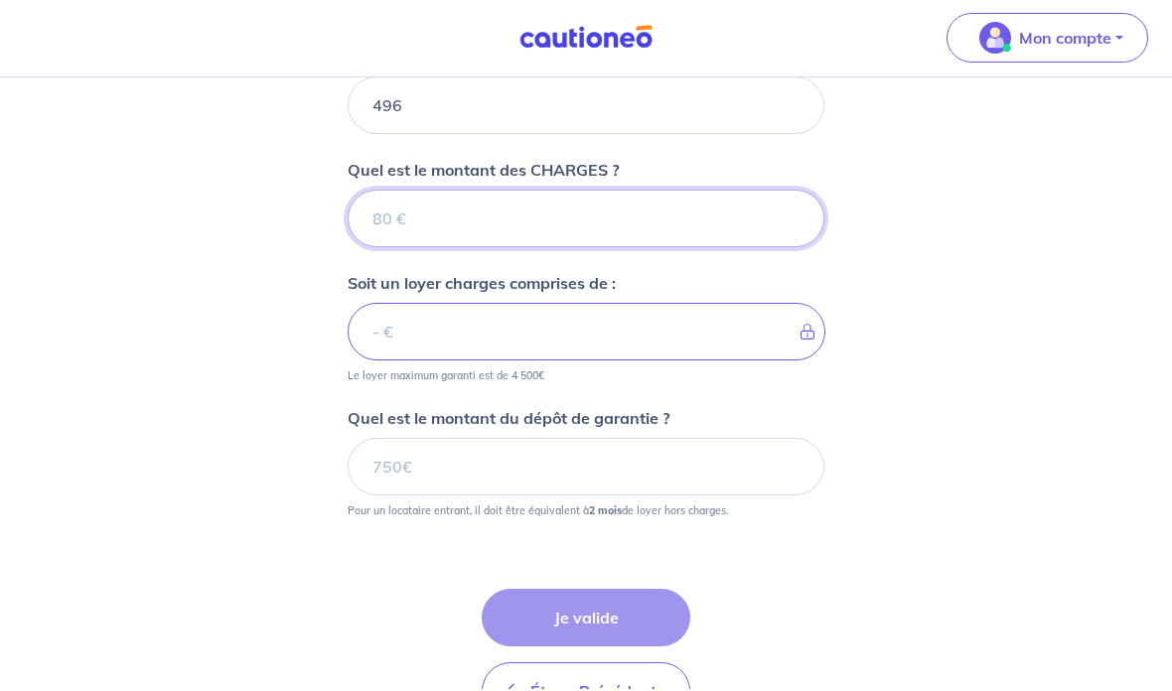
click at [397, 223] on input "Quel est le montant des CHARGES ?" at bounding box center [585, 222] width 477 height 58
type input "99"
type input "595"
type input "99"
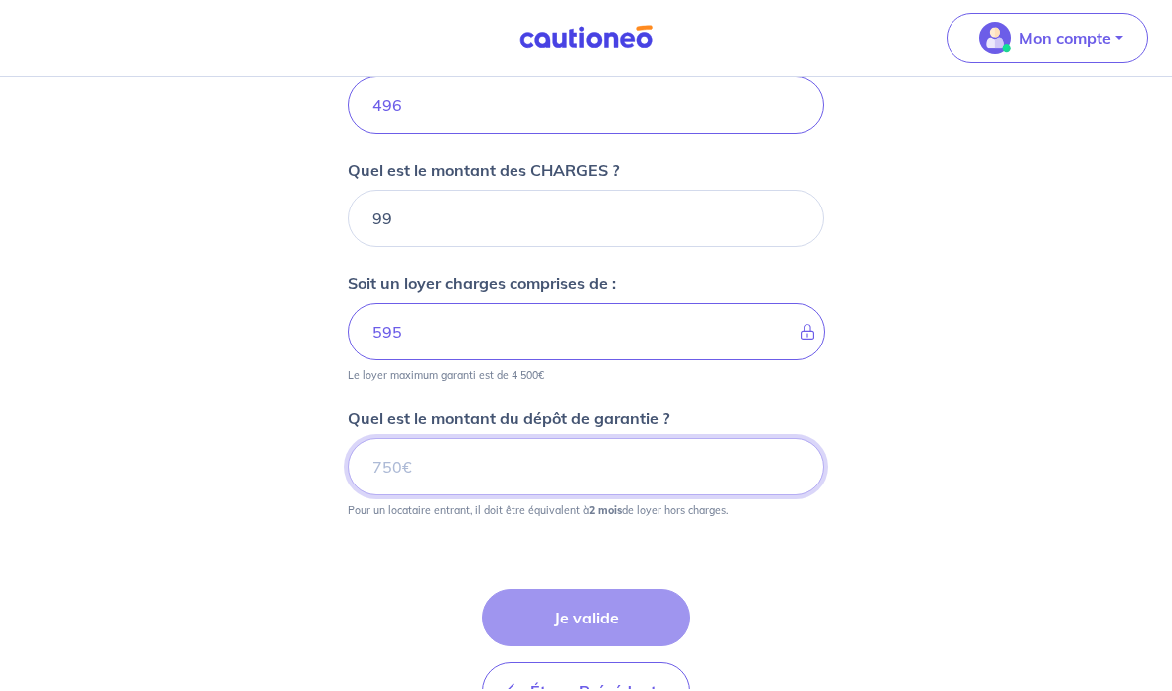
click at [408, 485] on input "Quel est le montant du dépôt de garantie ?" at bounding box center [585, 470] width 477 height 58
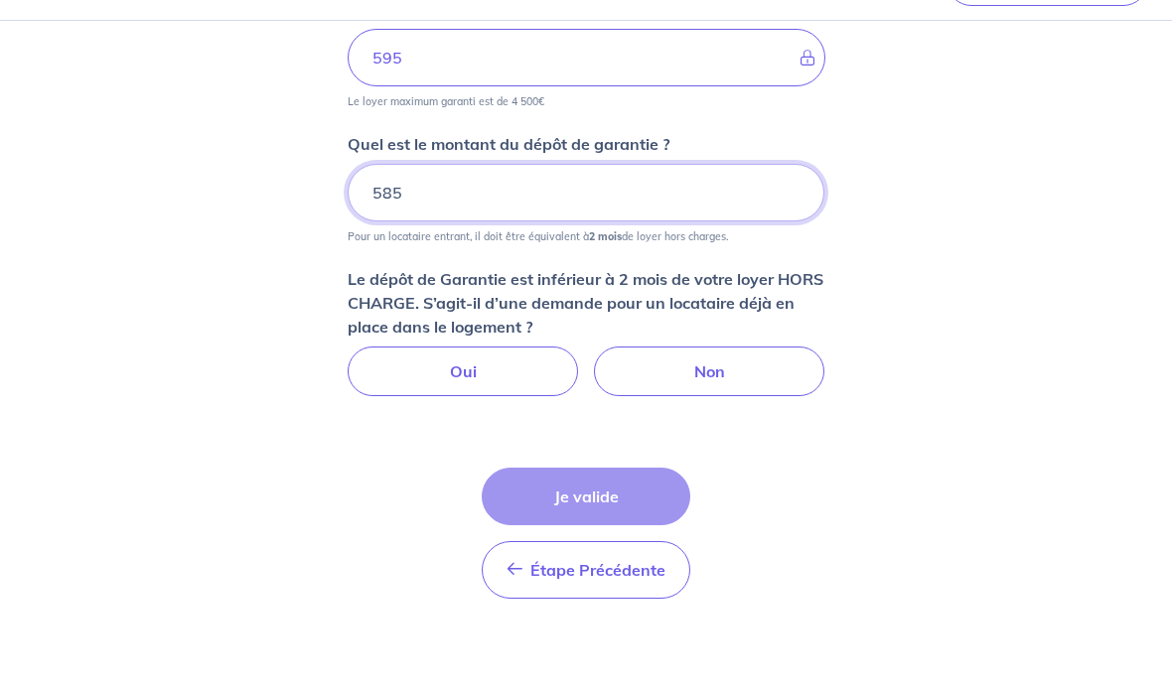
scroll to position [1042, 0]
type input "585"
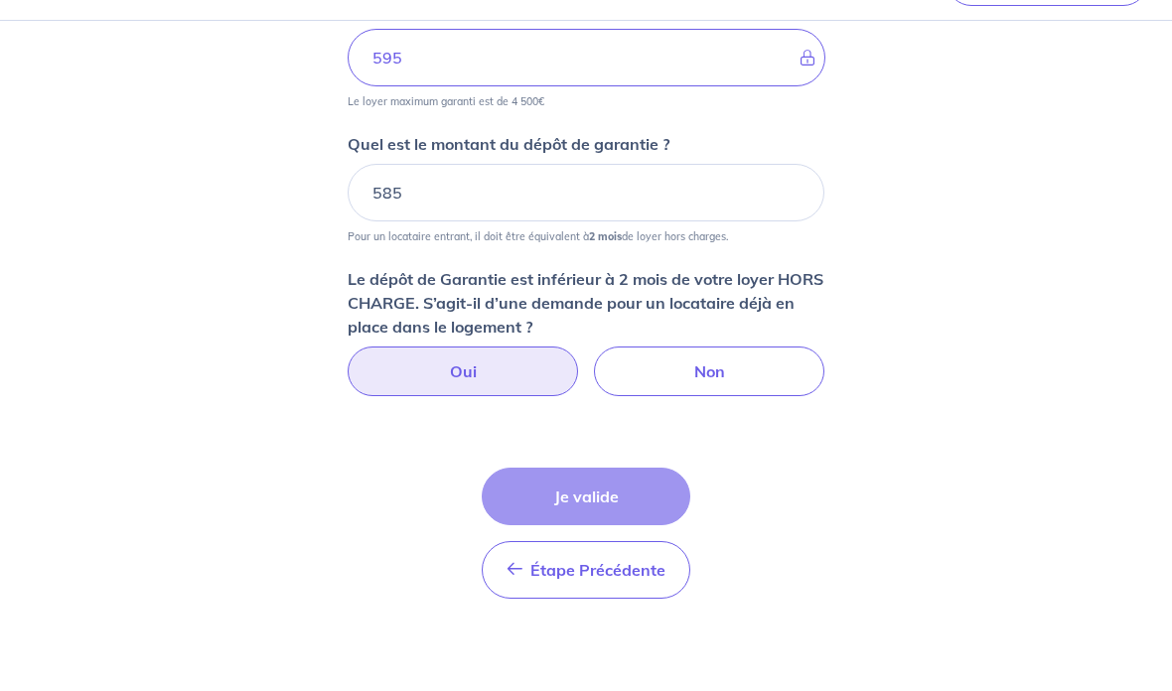
click at [409, 405] on label "Oui" at bounding box center [462, 430] width 230 height 50
click at [580, 405] on input "Oui" at bounding box center [586, 411] width 13 height 13
radio input "true"
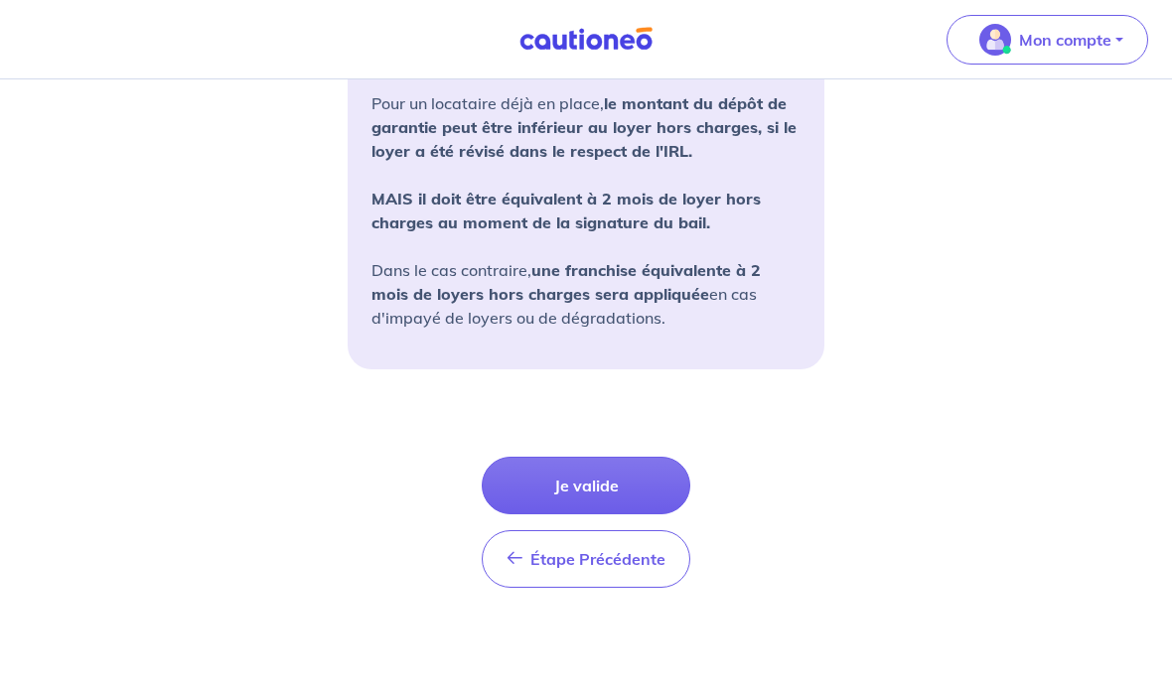
click at [548, 481] on button "Je valide" at bounding box center [586, 486] width 208 height 58
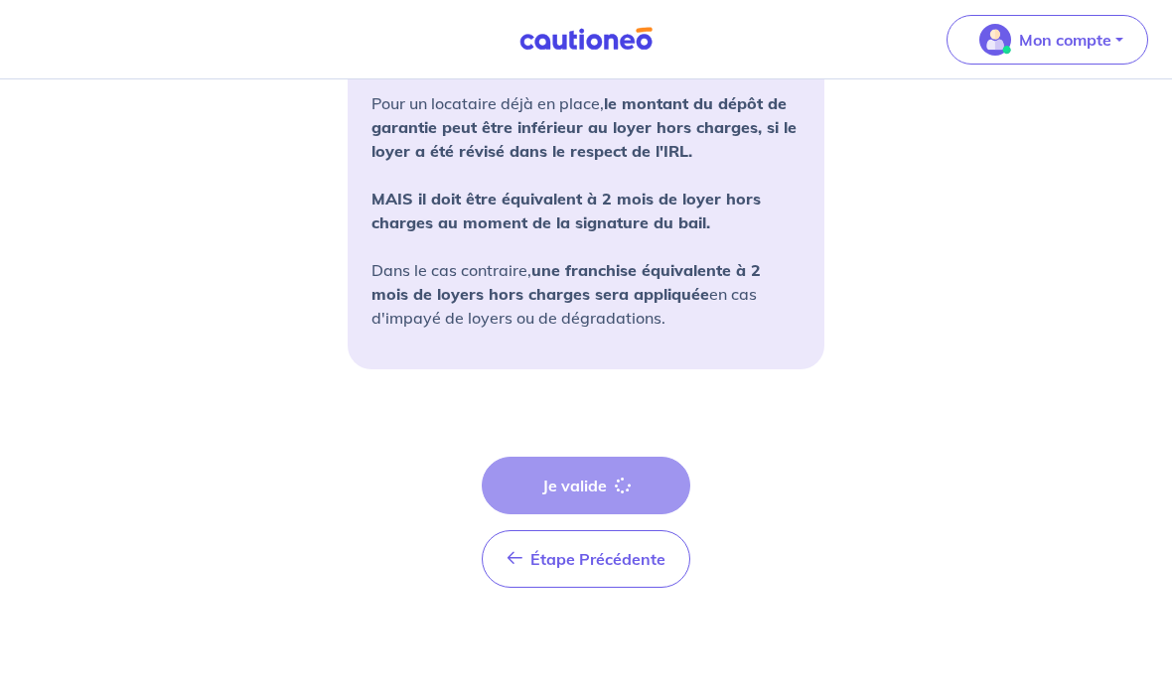
scroll to position [75, 0]
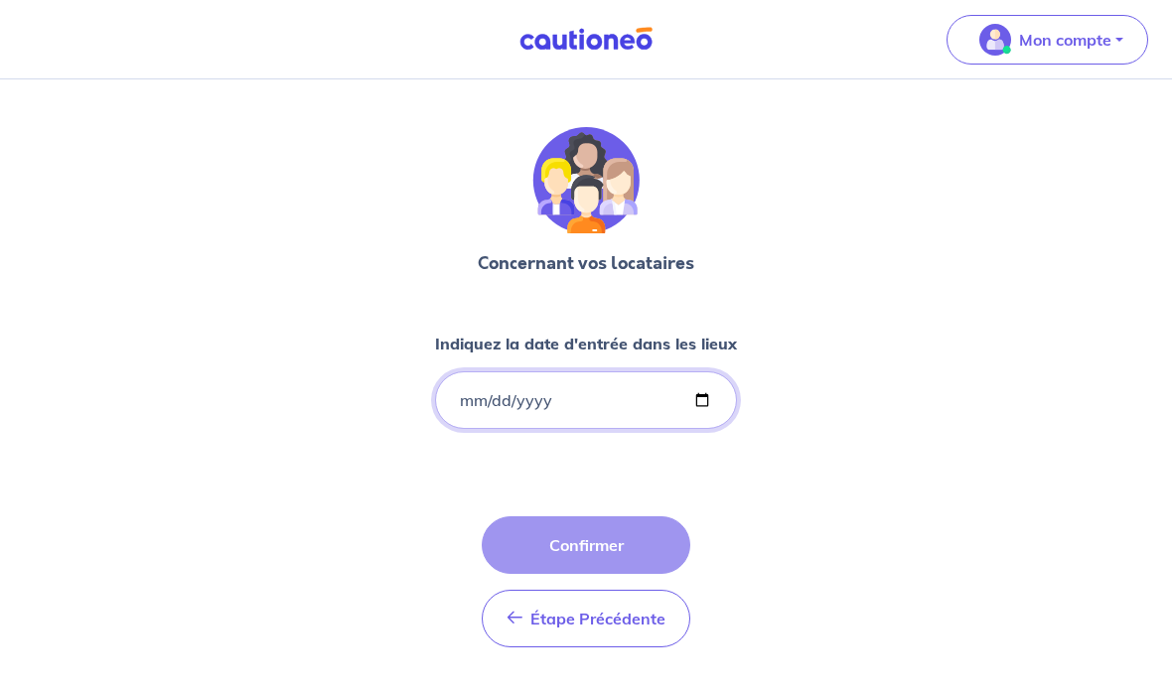
click at [497, 393] on input "Indiquez la date d'entrée dans les lieux" at bounding box center [586, 400] width 302 height 58
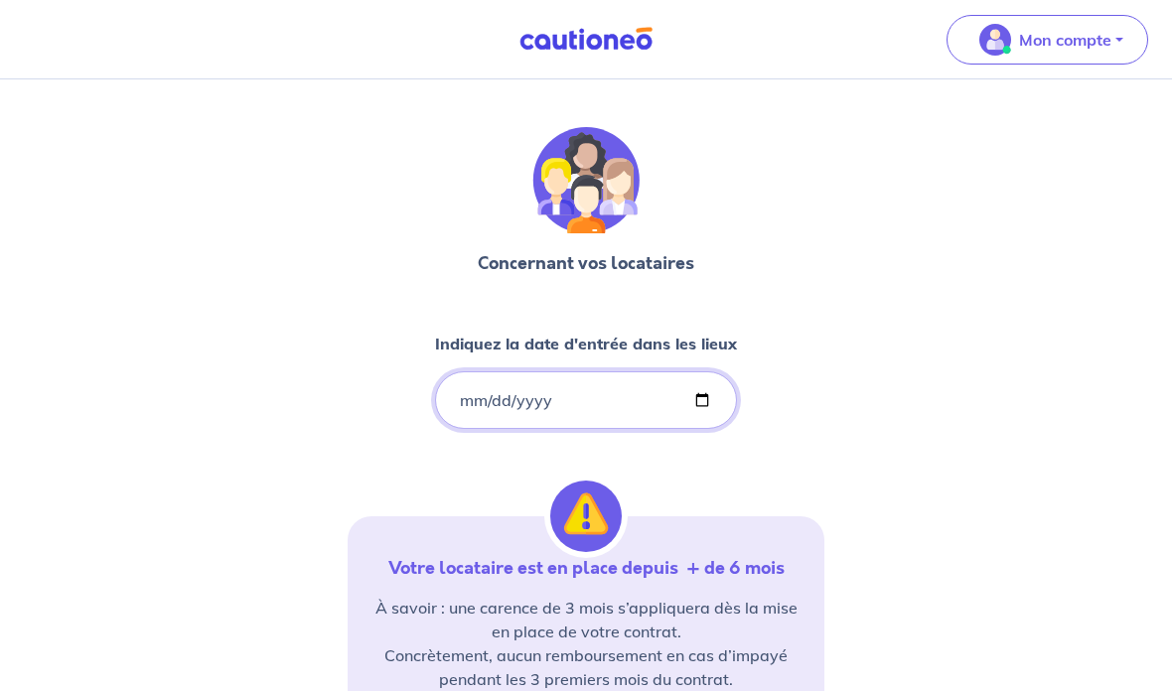
click at [542, 402] on input "[DATE]" at bounding box center [586, 400] width 302 height 58
type input "[DATE]"
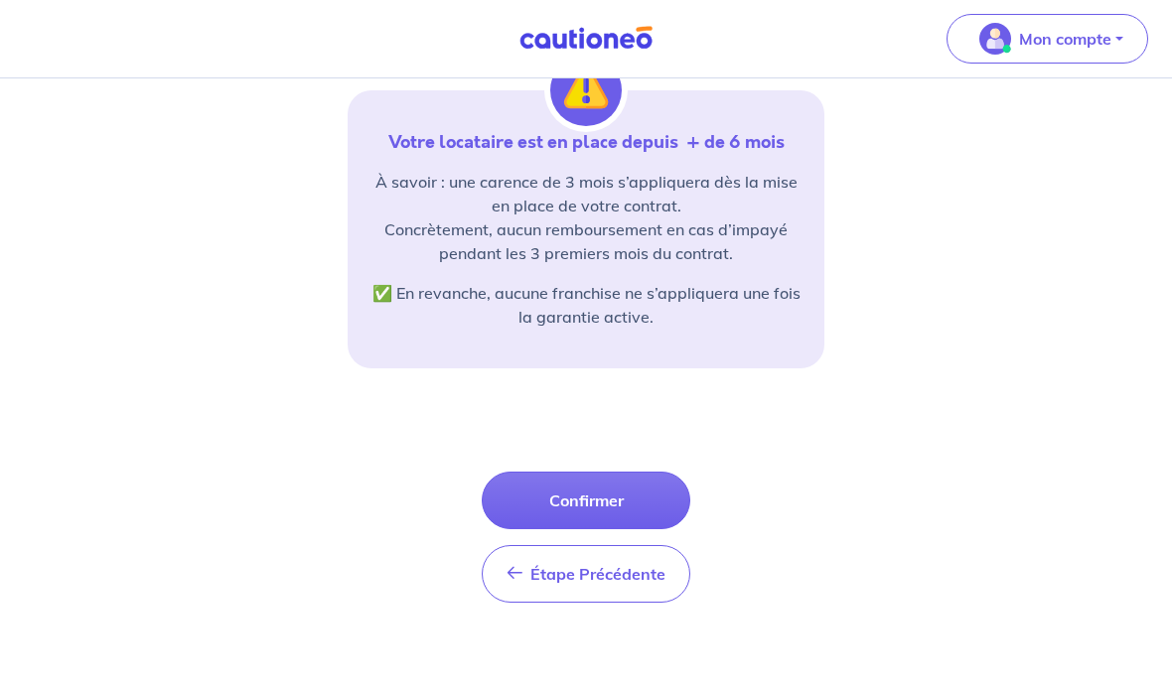
scroll to position [346, 0]
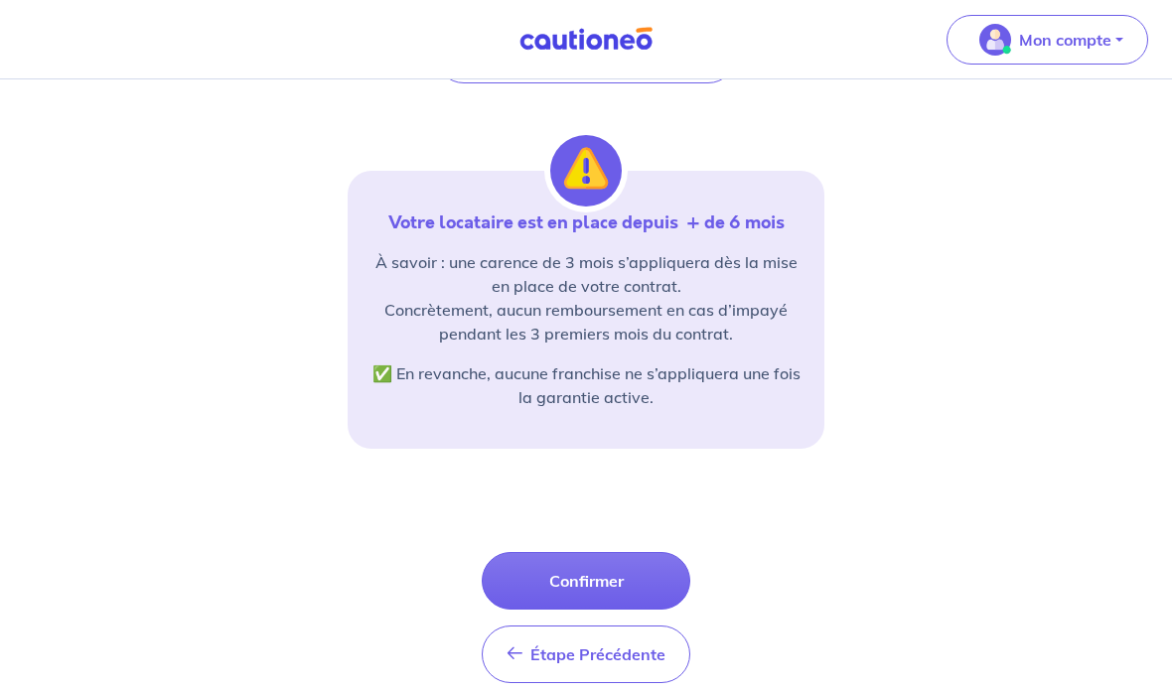
click at [618, 576] on button "Confirmer" at bounding box center [586, 581] width 208 height 58
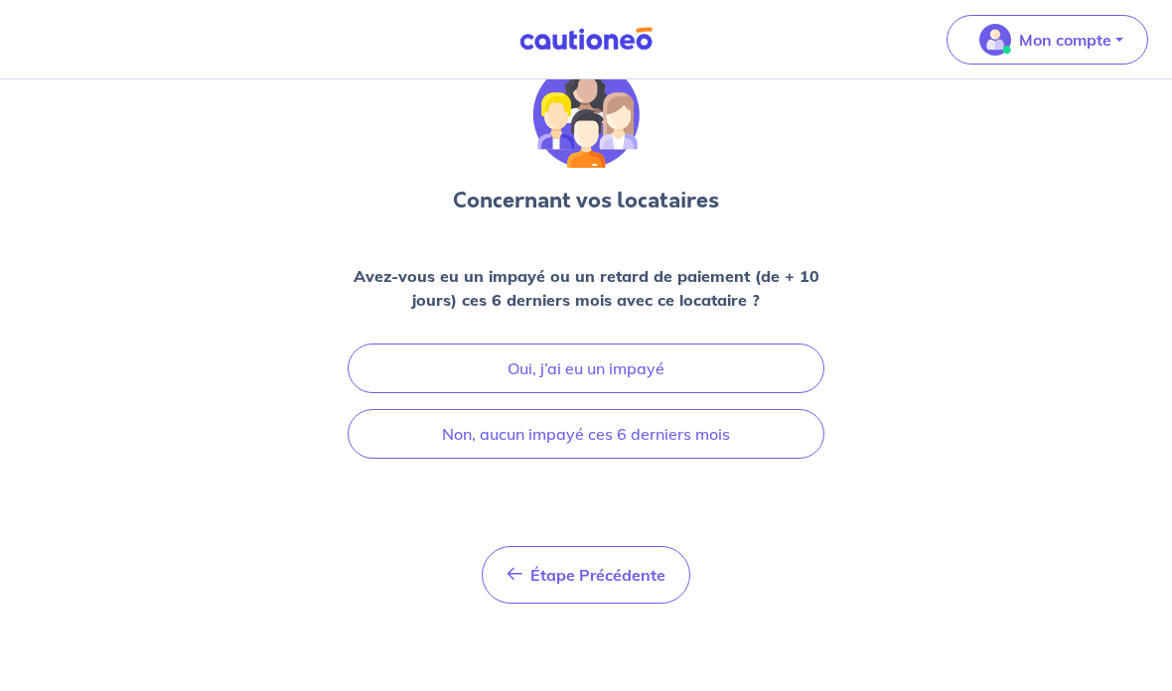
scroll to position [75, 0]
click at [666, 366] on button "Oui, j’ai eu un impayé" at bounding box center [585, 369] width 477 height 50
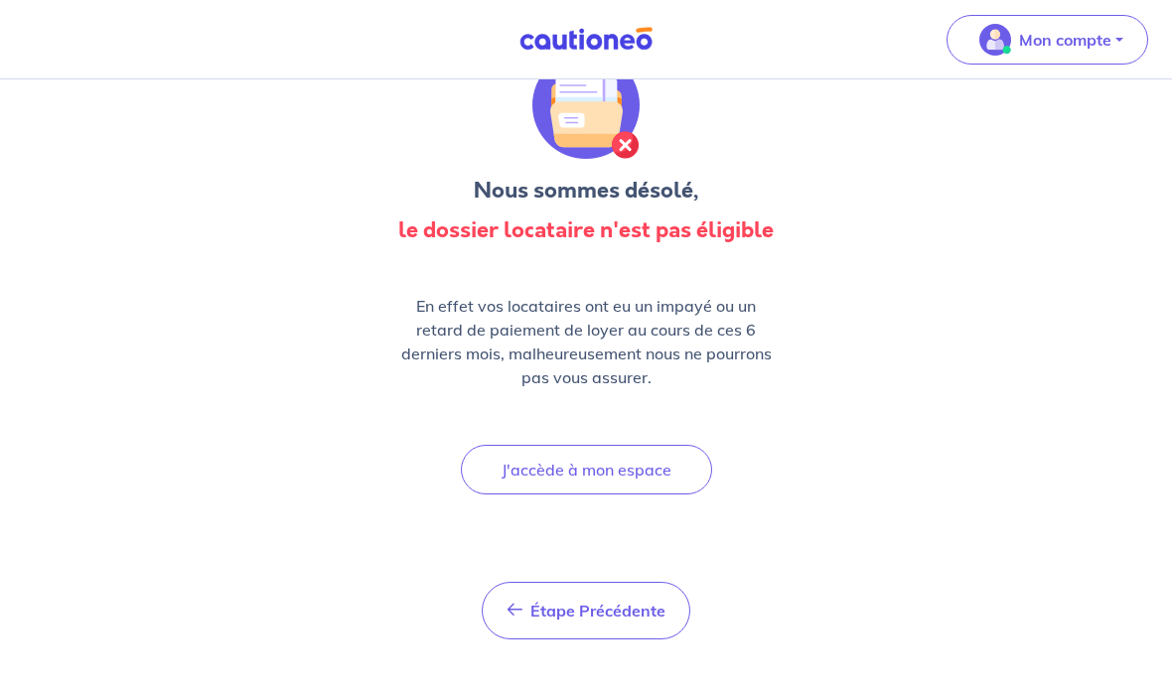
click at [539, 603] on span "Étape Précédente" at bounding box center [597, 611] width 135 height 20
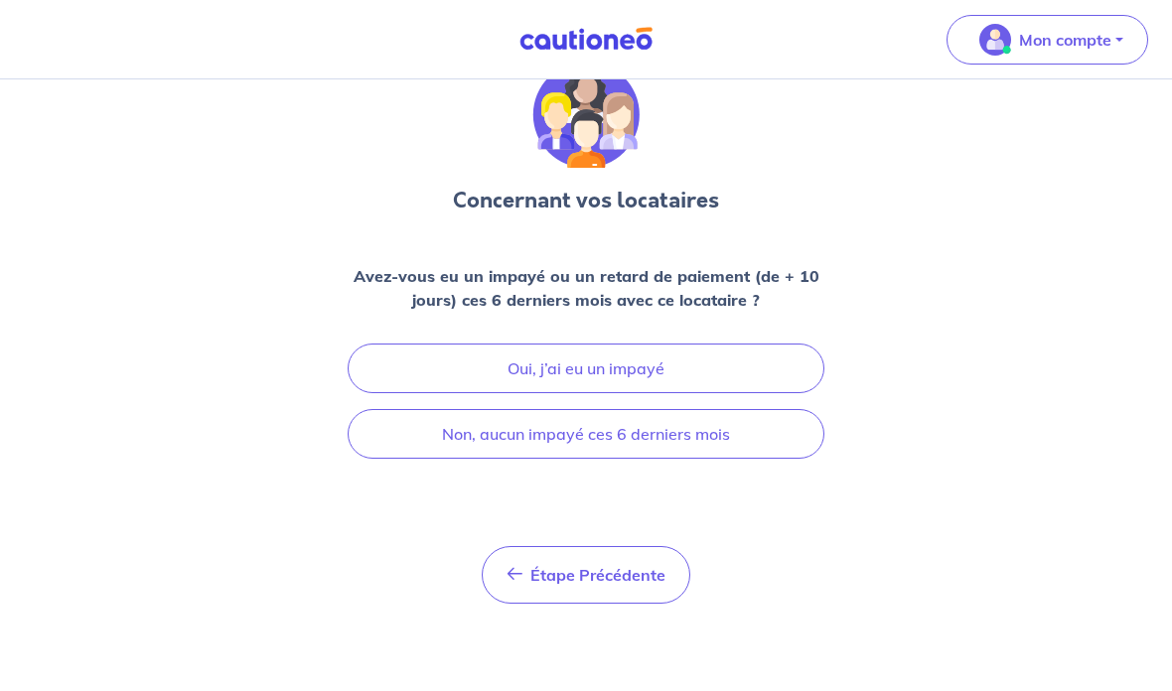
click at [666, 424] on button "Non, aucun impayé ces 6 derniers mois" at bounding box center [585, 434] width 477 height 50
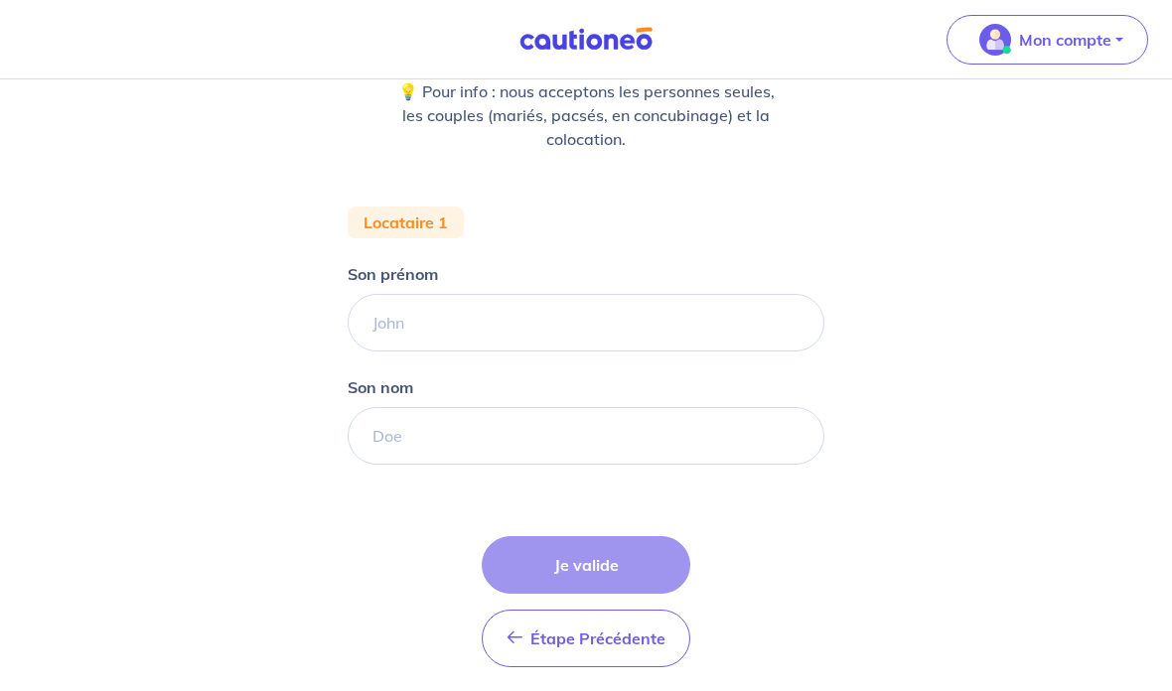
scroll to position [250, 0]
click at [604, 321] on input "Son prénom" at bounding box center [585, 323] width 477 height 58
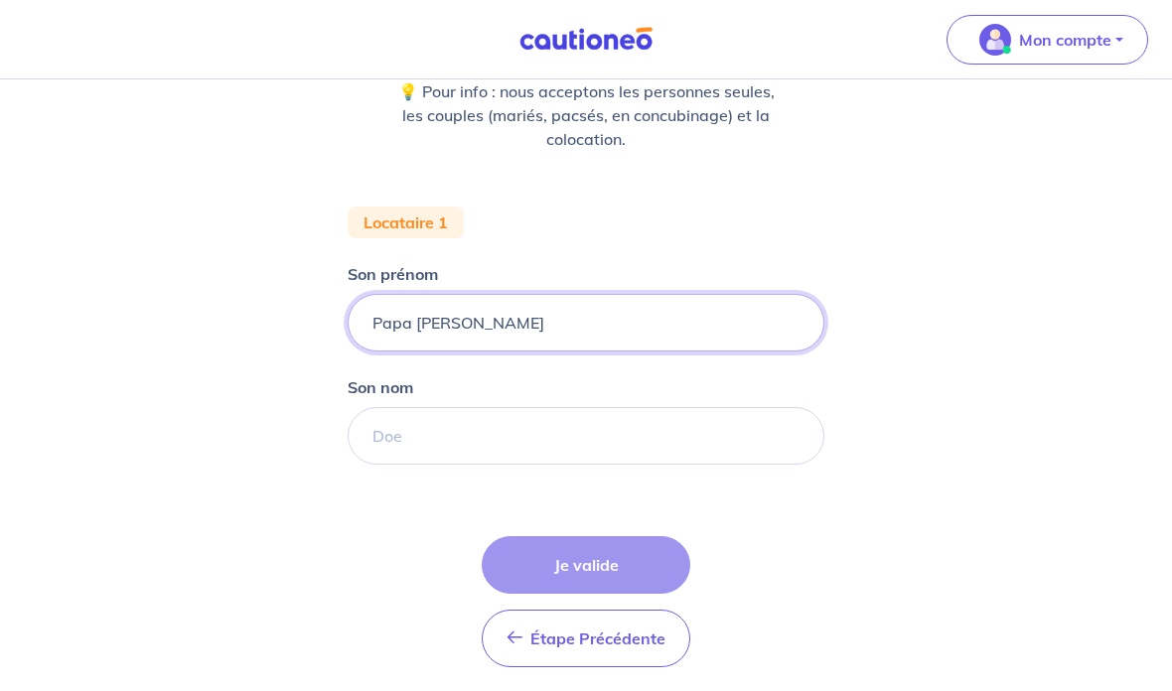
type input "Papa [PERSON_NAME]"
click at [403, 442] on input "Son nom" at bounding box center [585, 436] width 477 height 58
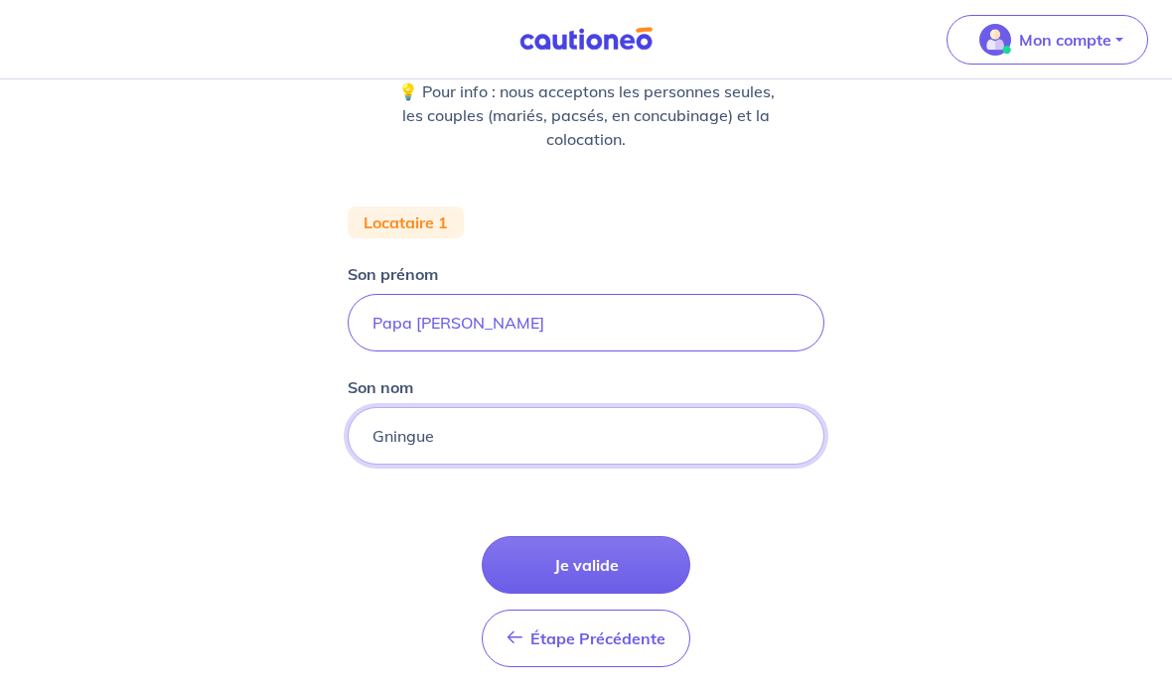
type input "Gningue"
click at [562, 583] on button "Je valide" at bounding box center [586, 565] width 208 height 58
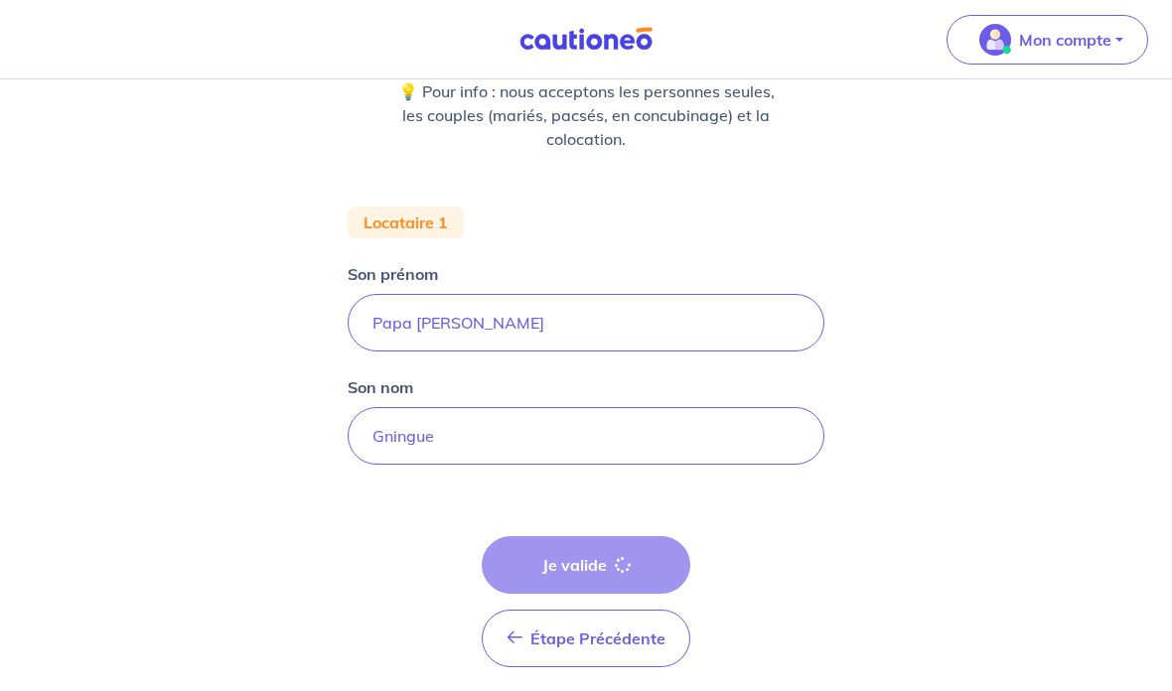
scroll to position [75, 0]
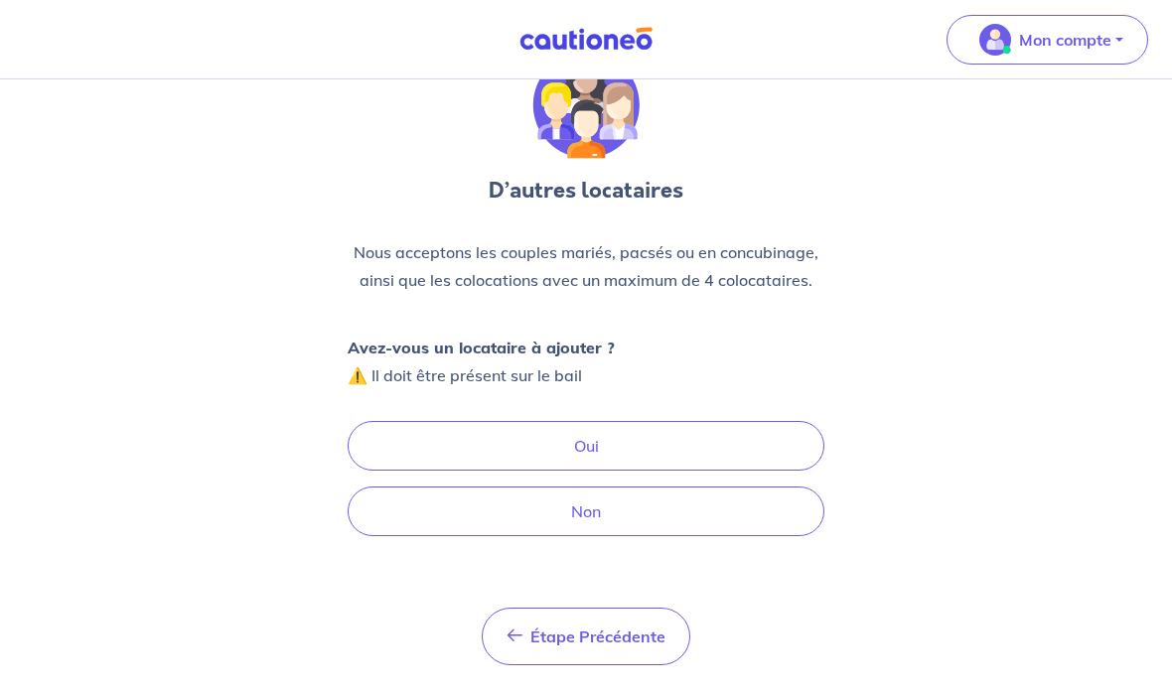
click at [544, 524] on button "Non" at bounding box center [585, 511] width 477 height 50
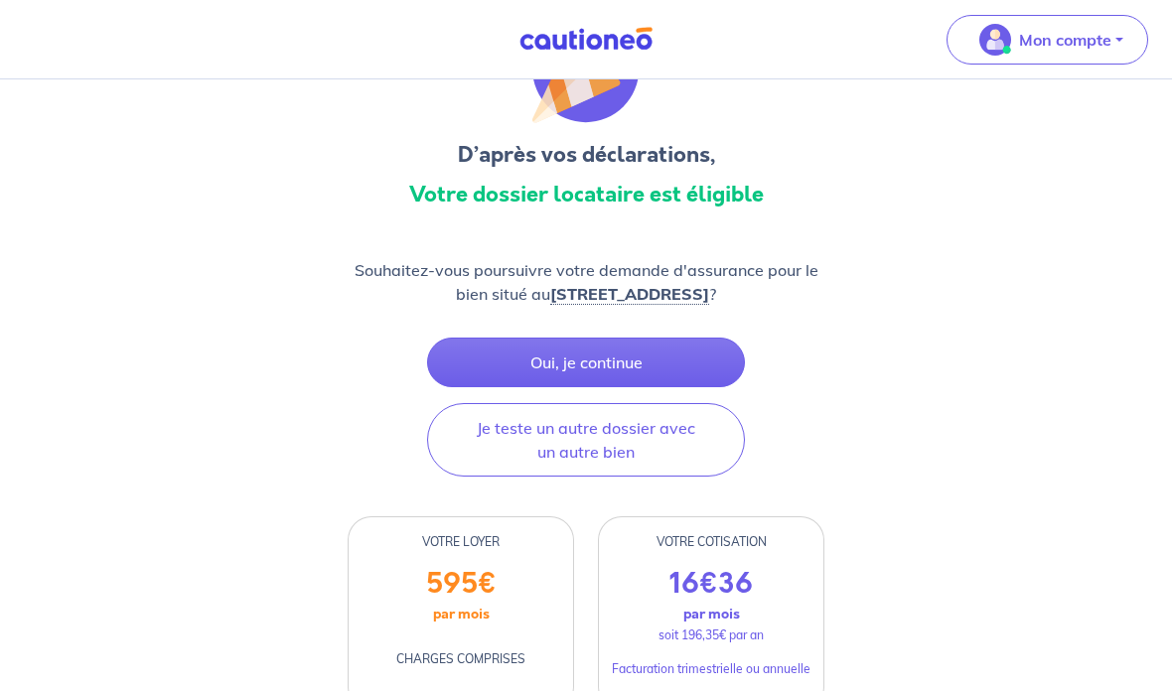
scroll to position [108, 0]
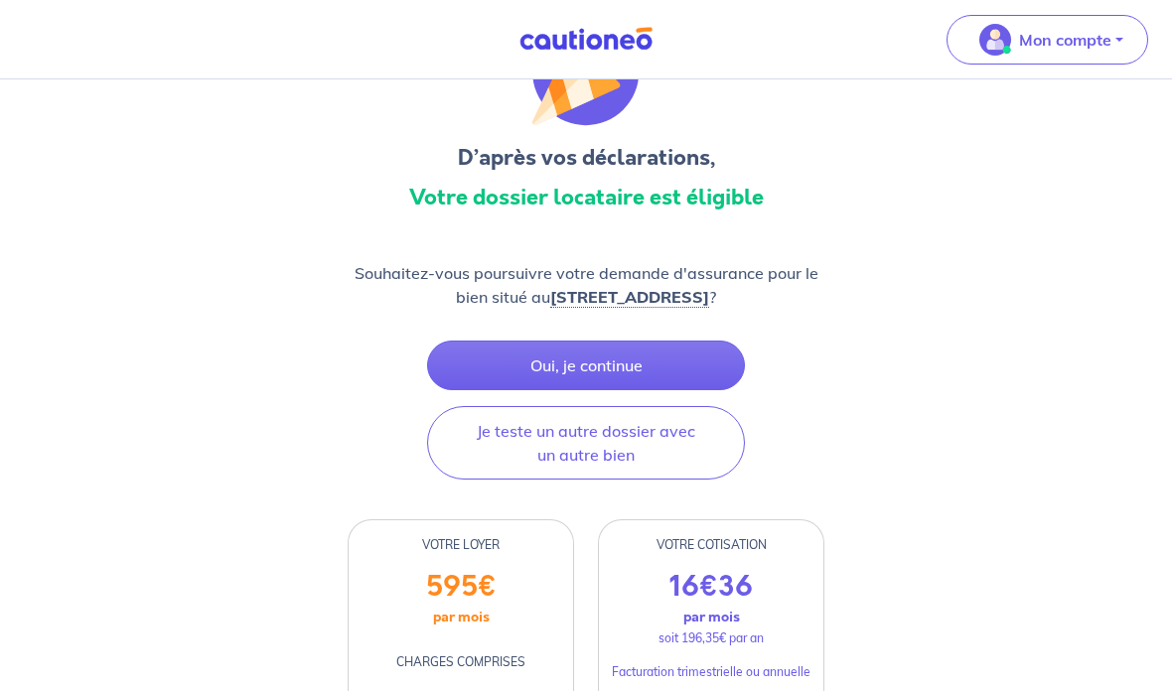
click at [491, 367] on button "Oui, je continue" at bounding box center [586, 366] width 318 height 50
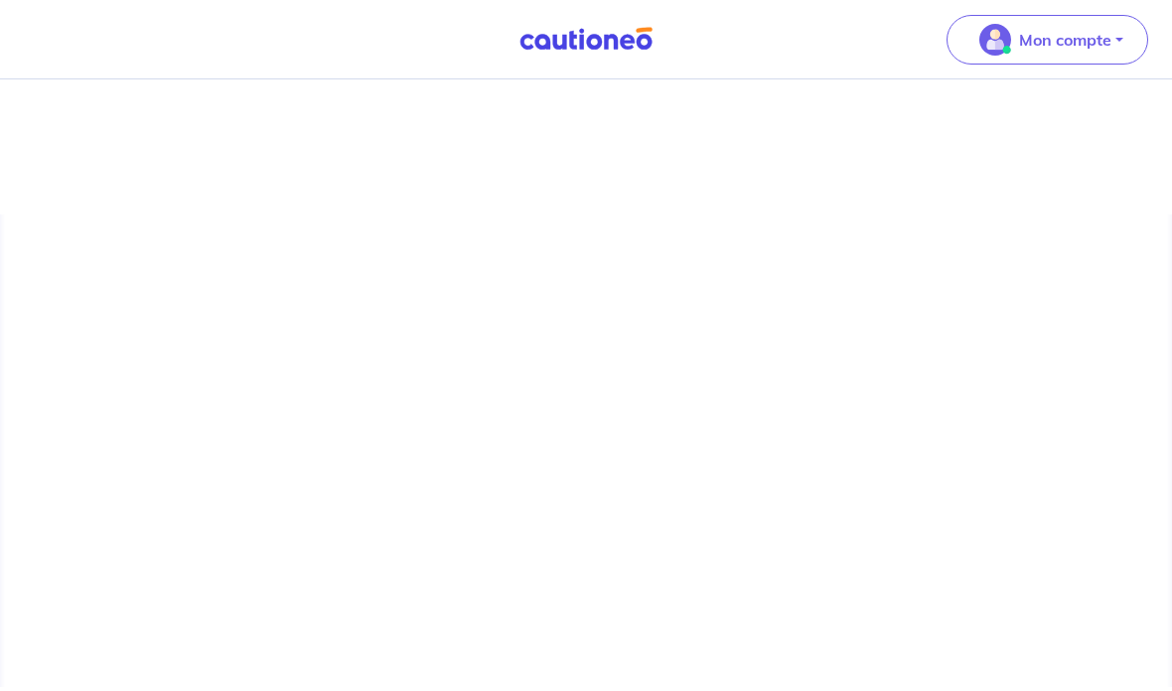
scroll to position [75, 0]
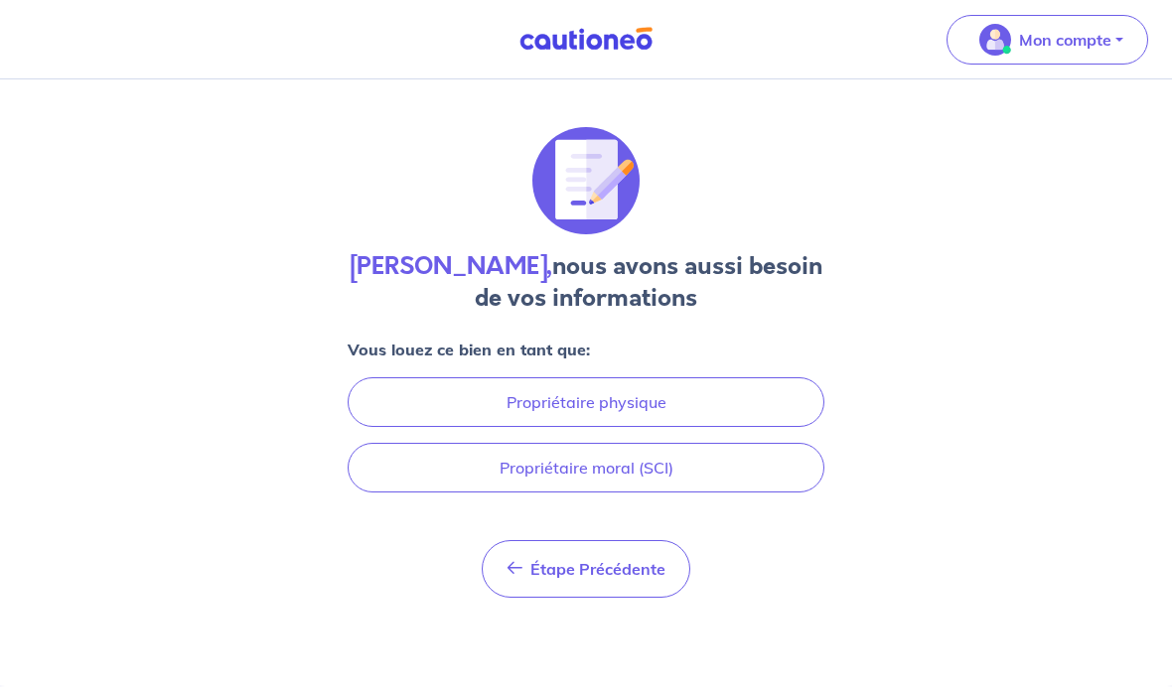
click at [480, 443] on button "Propriétaire moral (SCI)" at bounding box center [585, 468] width 477 height 50
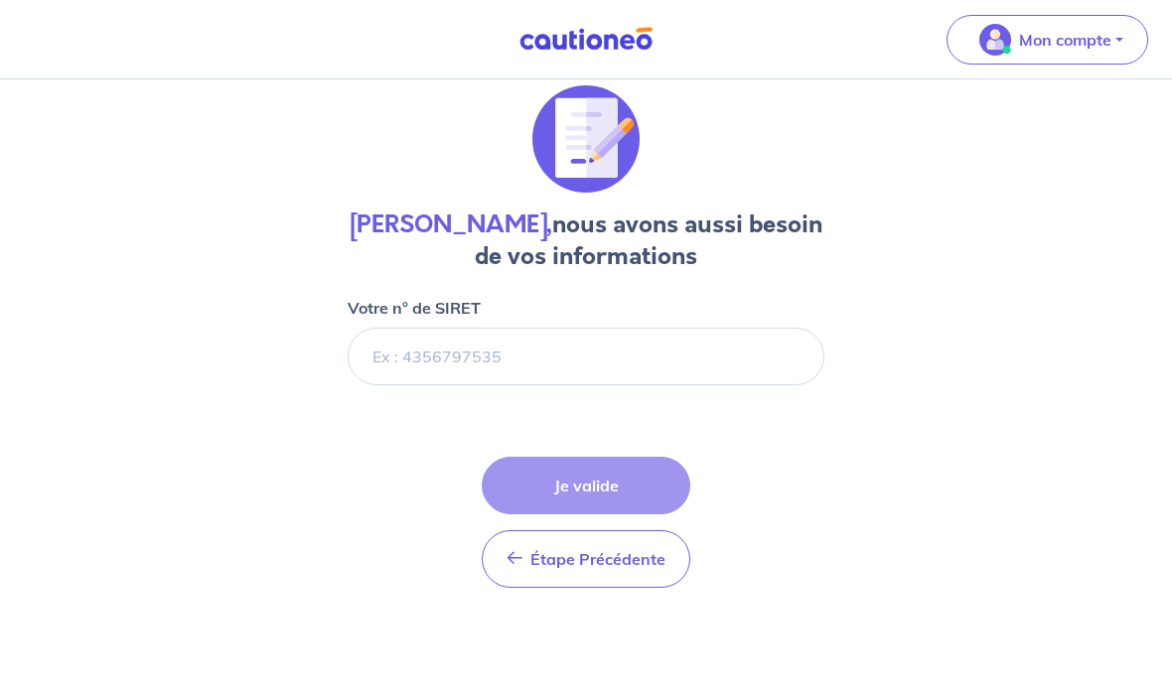
click at [402, 328] on input "Votre n° de SIRET" at bounding box center [585, 357] width 477 height 58
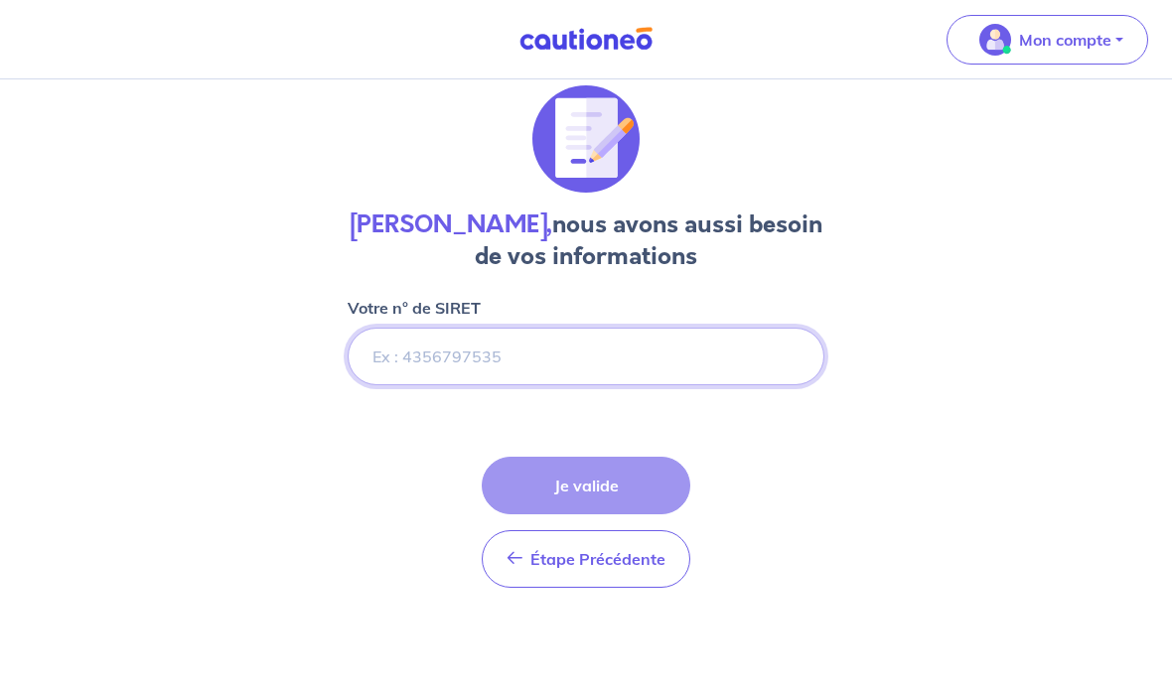
click at [444, 336] on input "Votre n° de SIRET" at bounding box center [585, 357] width 477 height 58
paste input "84932813300020"
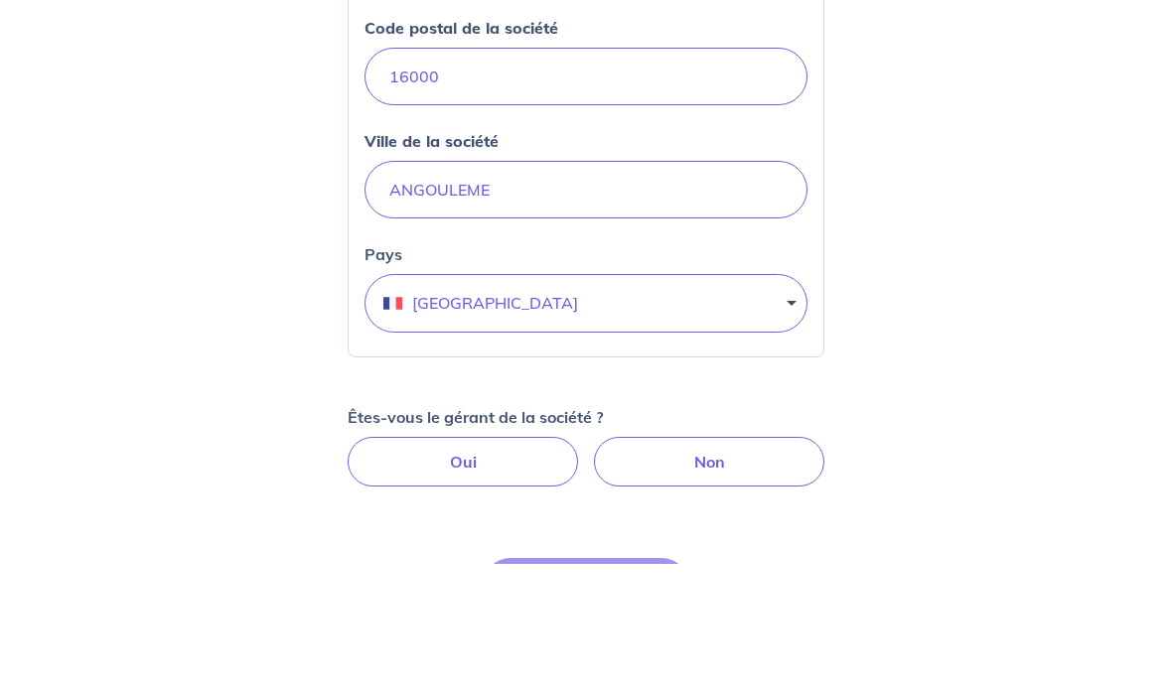
scroll to position [681, 0]
type input "84932813300020"
click at [412, 563] on label "Oui" at bounding box center [462, 588] width 230 height 50
click at [580, 563] on input "Oui" at bounding box center [586, 569] width 13 height 13
radio input "true"
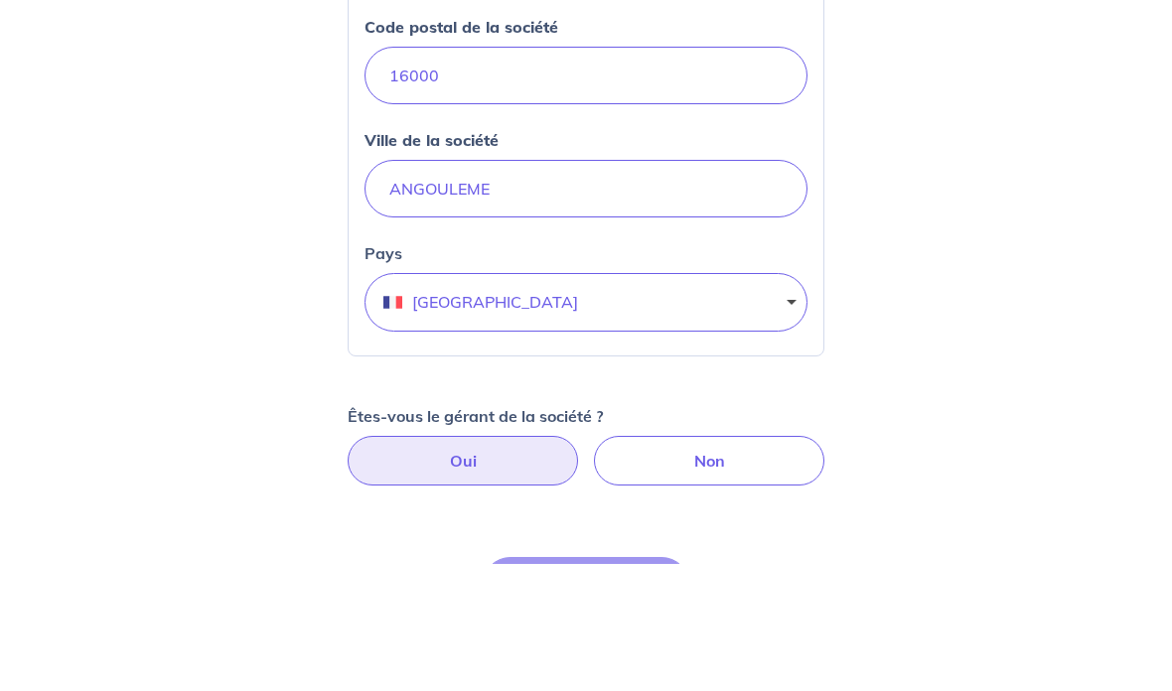
select select "FR"
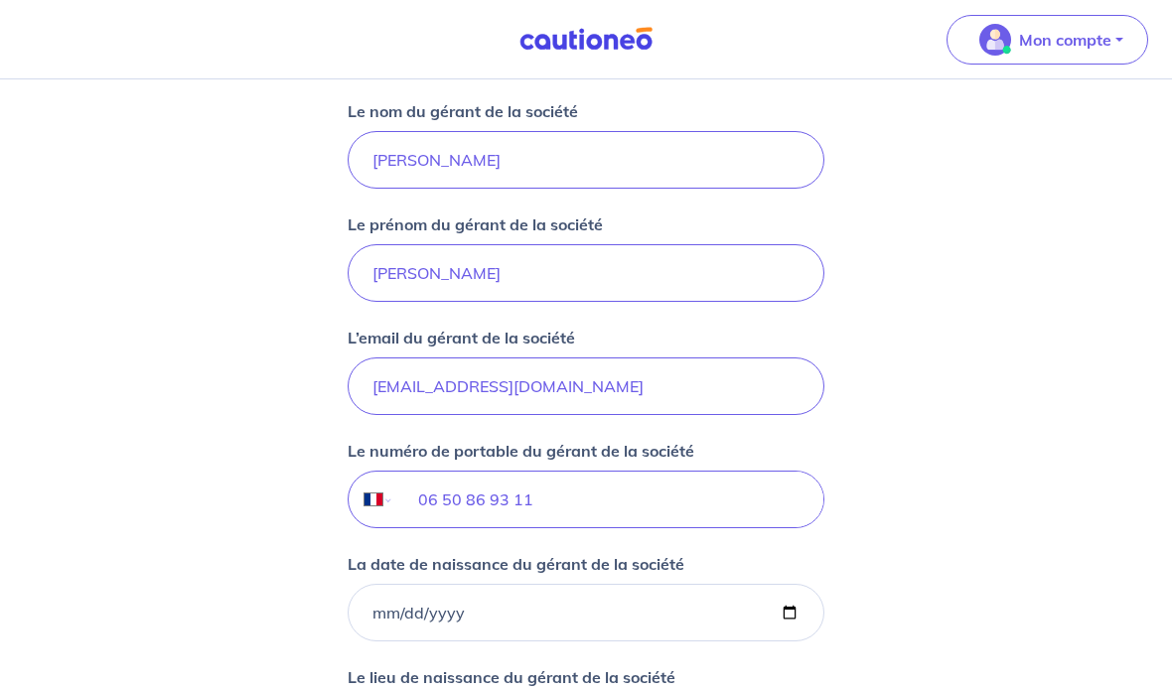
scroll to position [1331, 0]
click at [391, 380] on input "[EMAIL_ADDRESS][DOMAIN_NAME]" at bounding box center [585, 386] width 477 height 58
click at [390, 380] on input "[EMAIL_ADDRESS][DOMAIN_NAME]" at bounding box center [585, 386] width 477 height 58
click at [388, 390] on input "[EMAIL_ADDRESS][DOMAIN_NAME]" at bounding box center [585, 386] width 477 height 58
click at [387, 389] on input "[EMAIL_ADDRESS][DOMAIN_NAME]" at bounding box center [585, 386] width 477 height 58
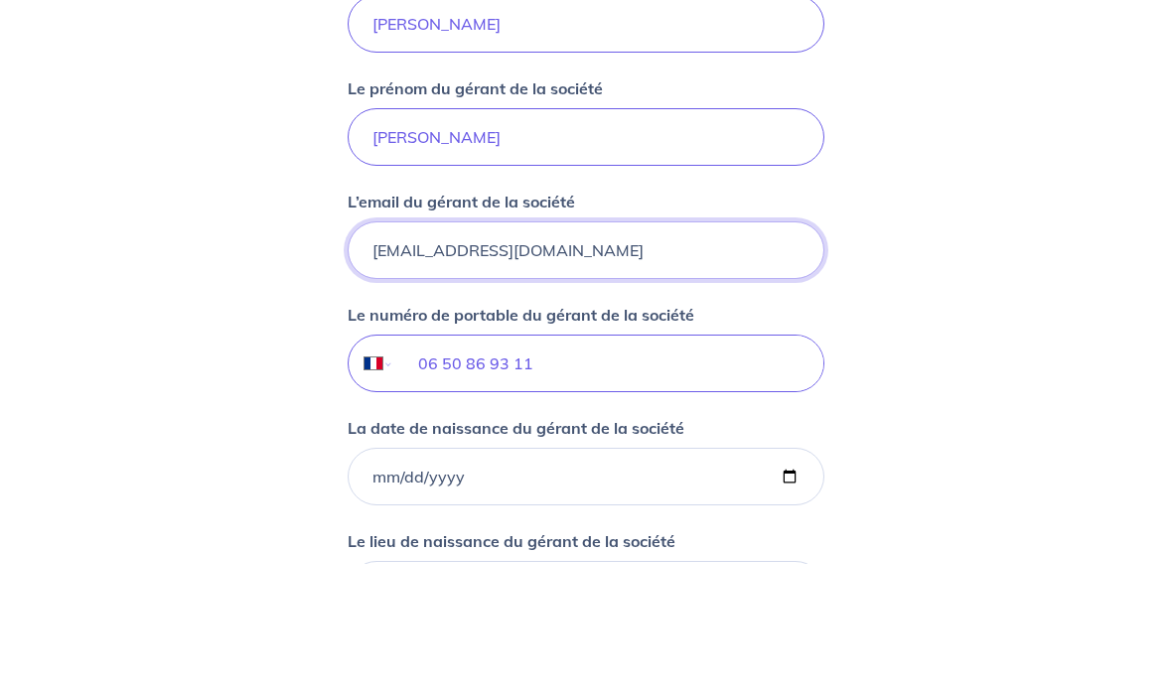
scroll to position [1344, 0]
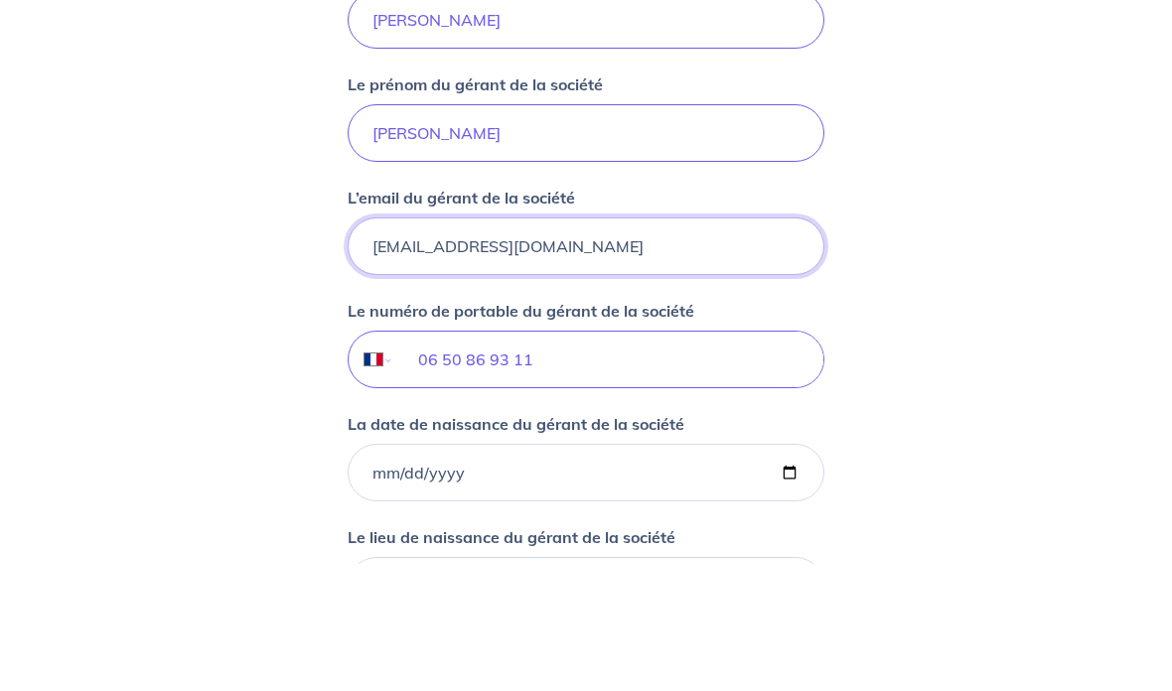
type input "[EMAIL_ADDRESS][DOMAIN_NAME]"
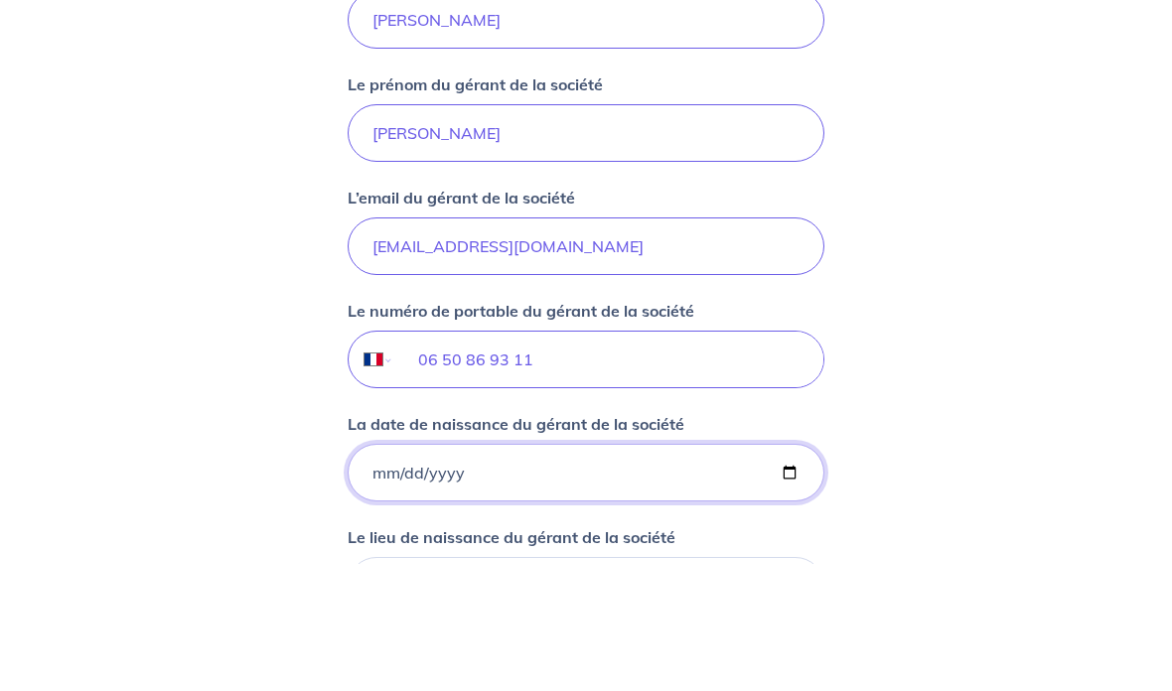
click at [380, 571] on input "La date de naissance du gérant de la société" at bounding box center [585, 600] width 477 height 58
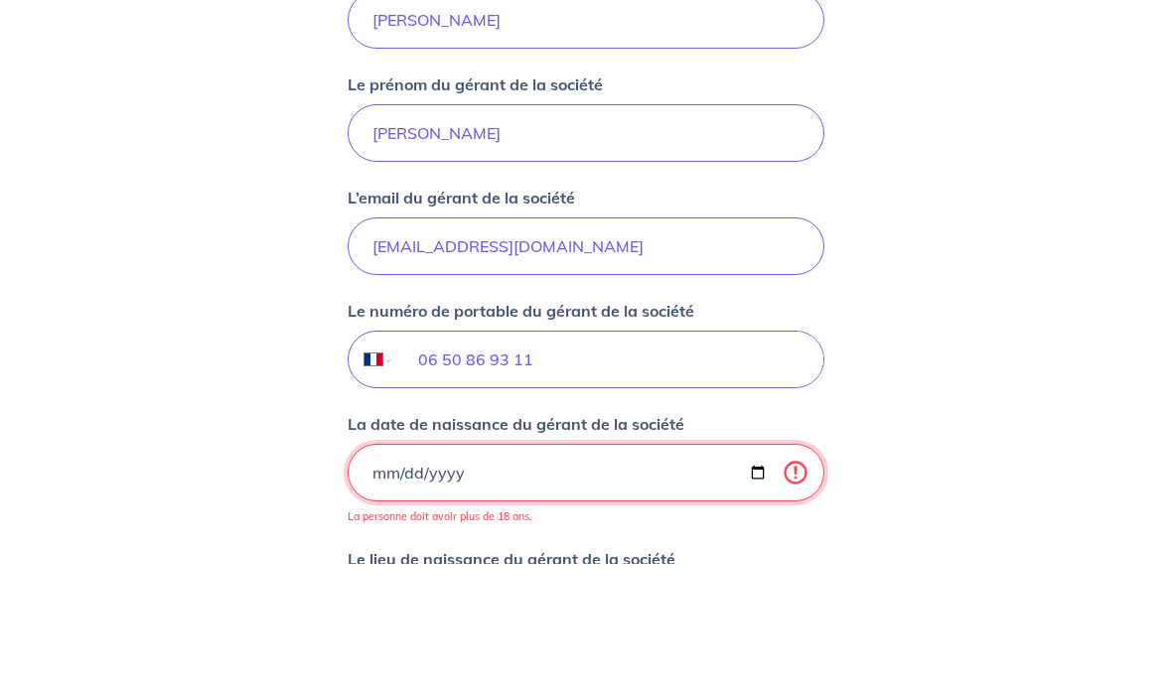
scroll to position [1472, 0]
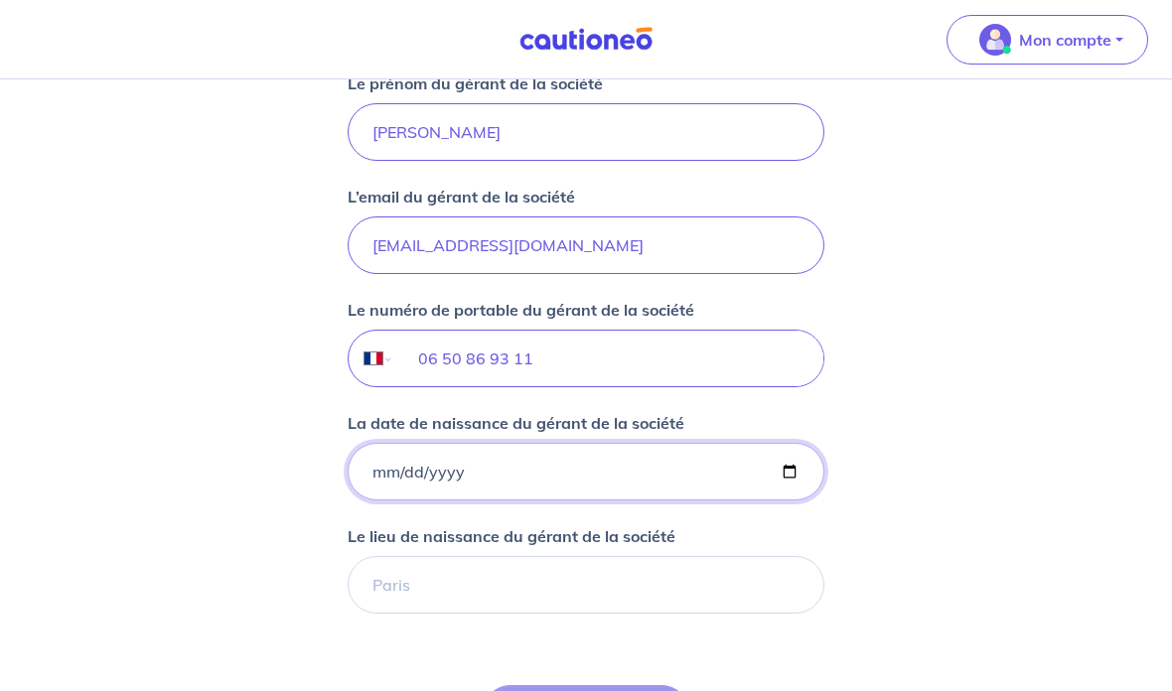
type input "[DATE]"
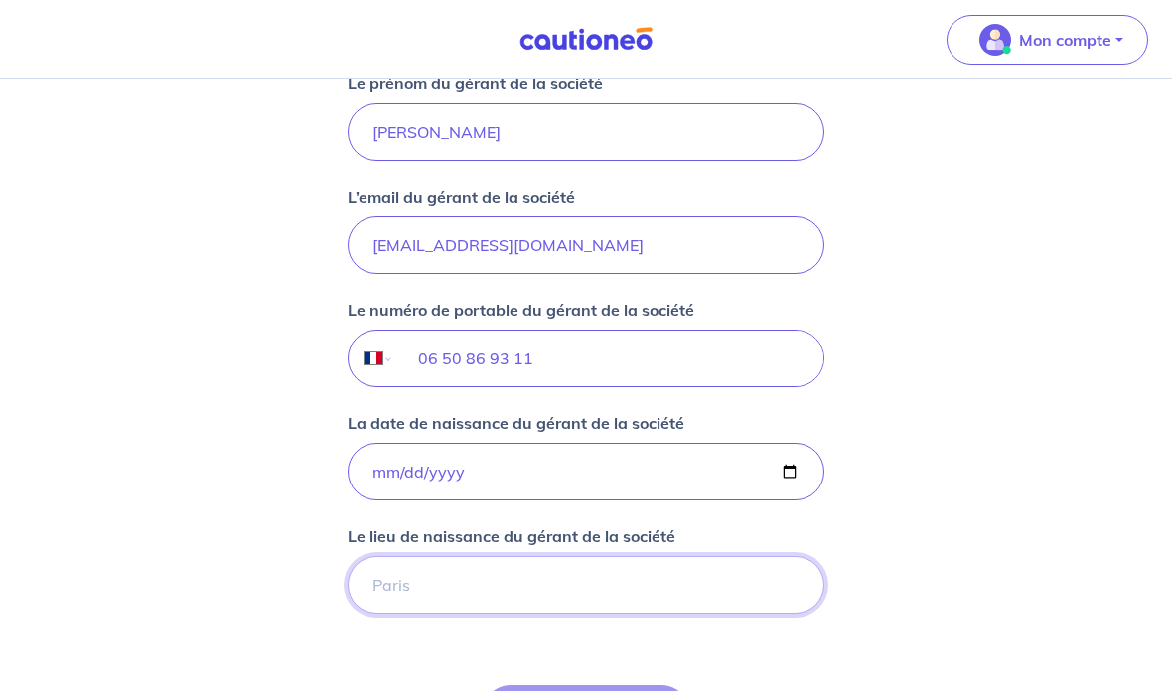
click at [435, 581] on input "Le lieu de naissance du gérant de la société" at bounding box center [585, 585] width 477 height 58
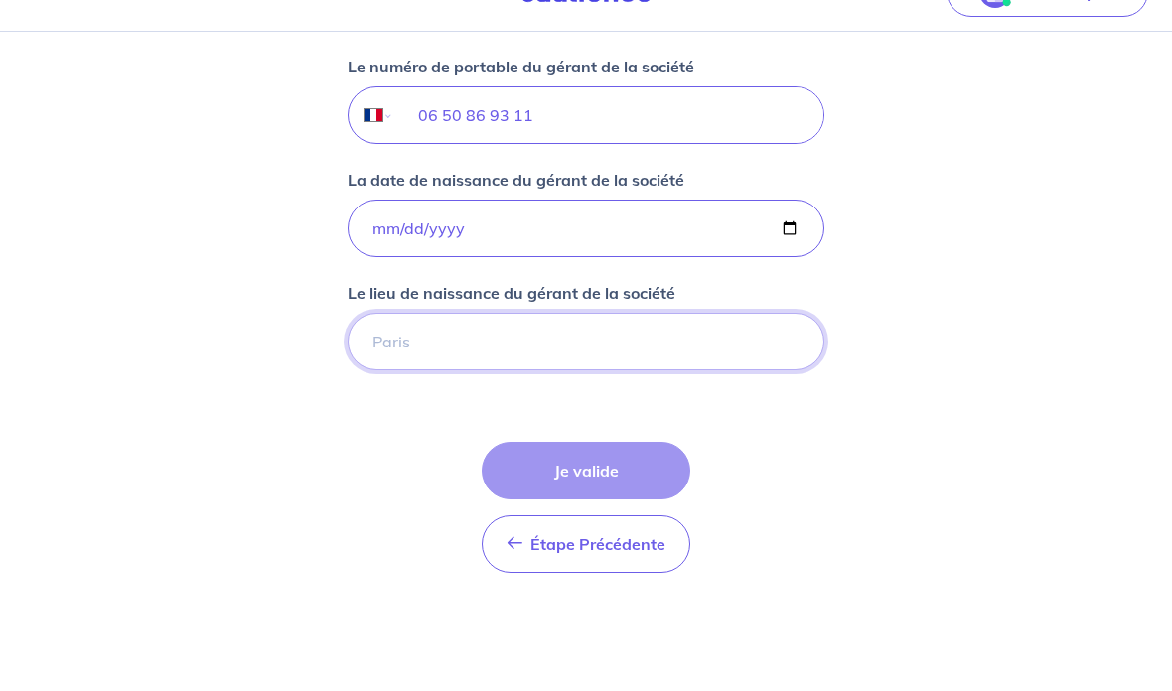
scroll to position [1669, 0]
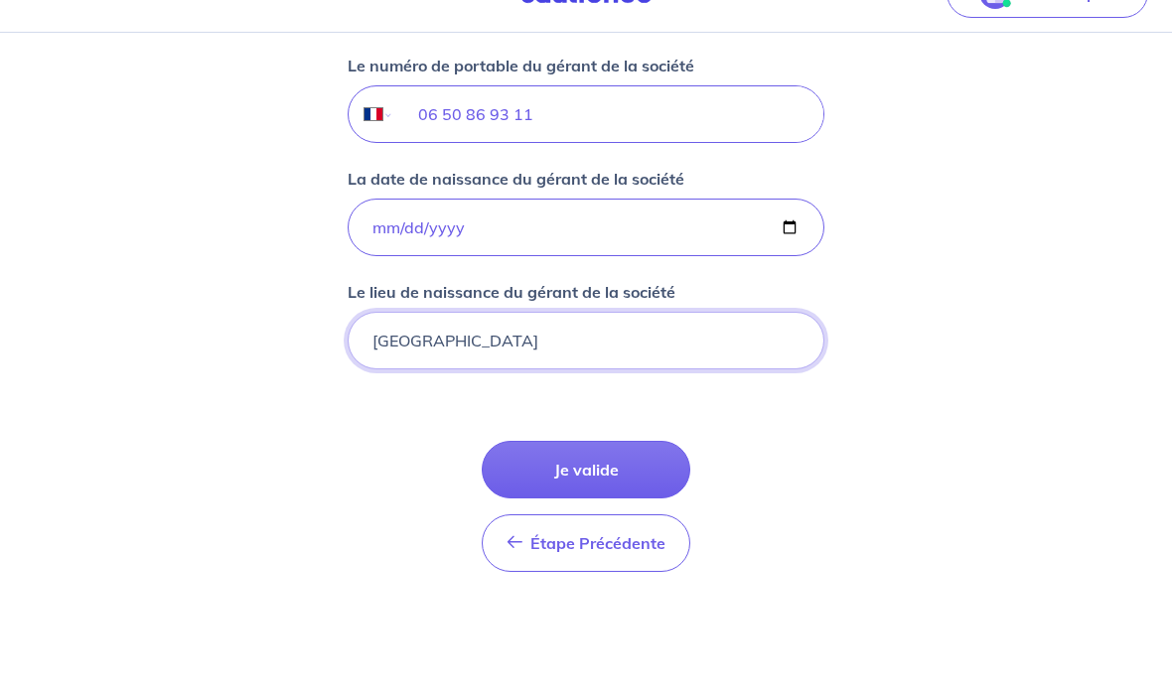
type input "[GEOGRAPHIC_DATA]"
click at [567, 488] on button "Je valide" at bounding box center [586, 517] width 208 height 58
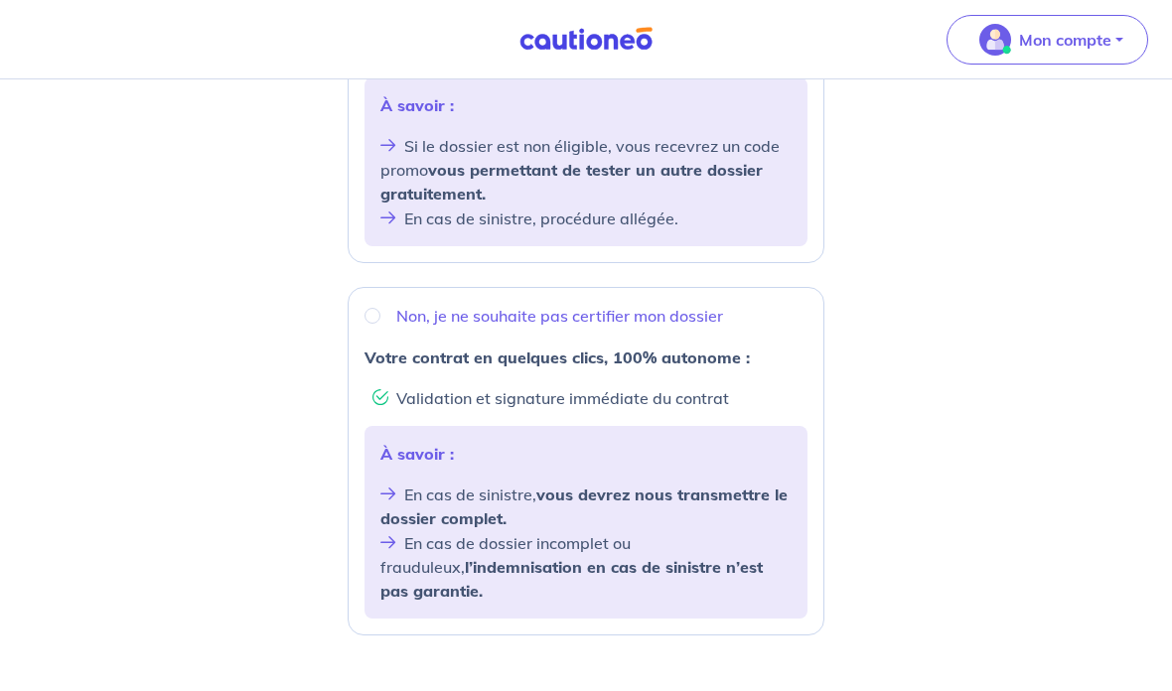
scroll to position [551, 0]
click at [371, 315] on input "Non, je ne souhaite pas certifier mon dossier" at bounding box center [372, 317] width 16 height 16
radio input "true"
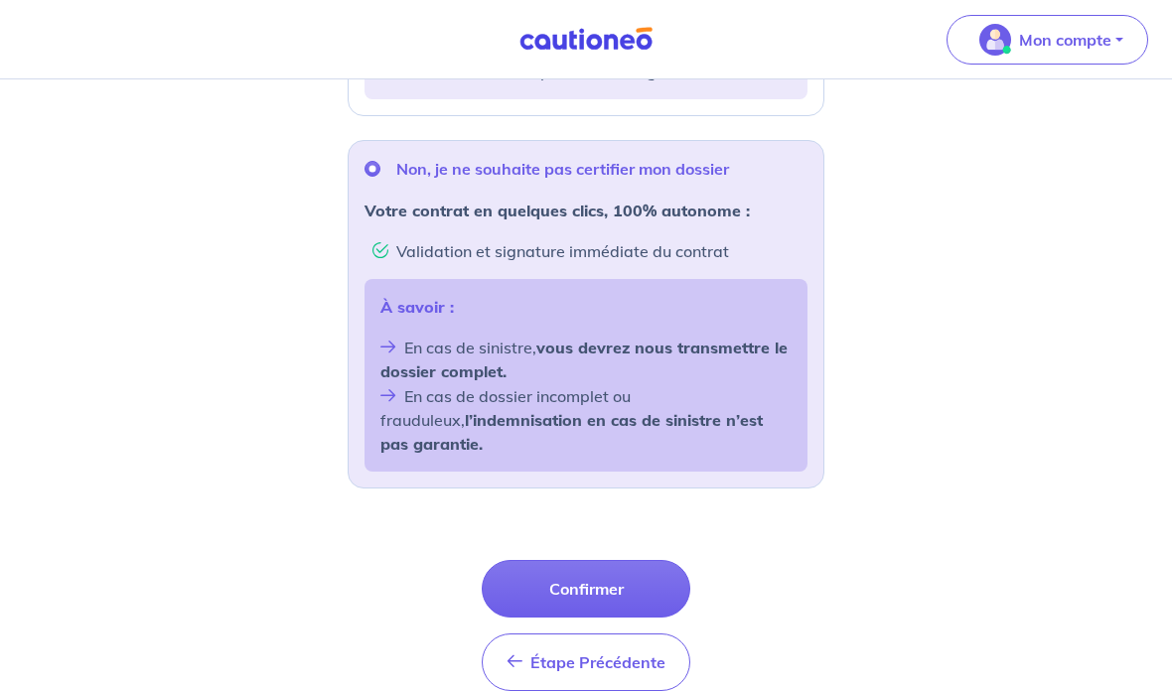
scroll to position [699, 0]
click at [533, 574] on button "Confirmer" at bounding box center [586, 589] width 208 height 58
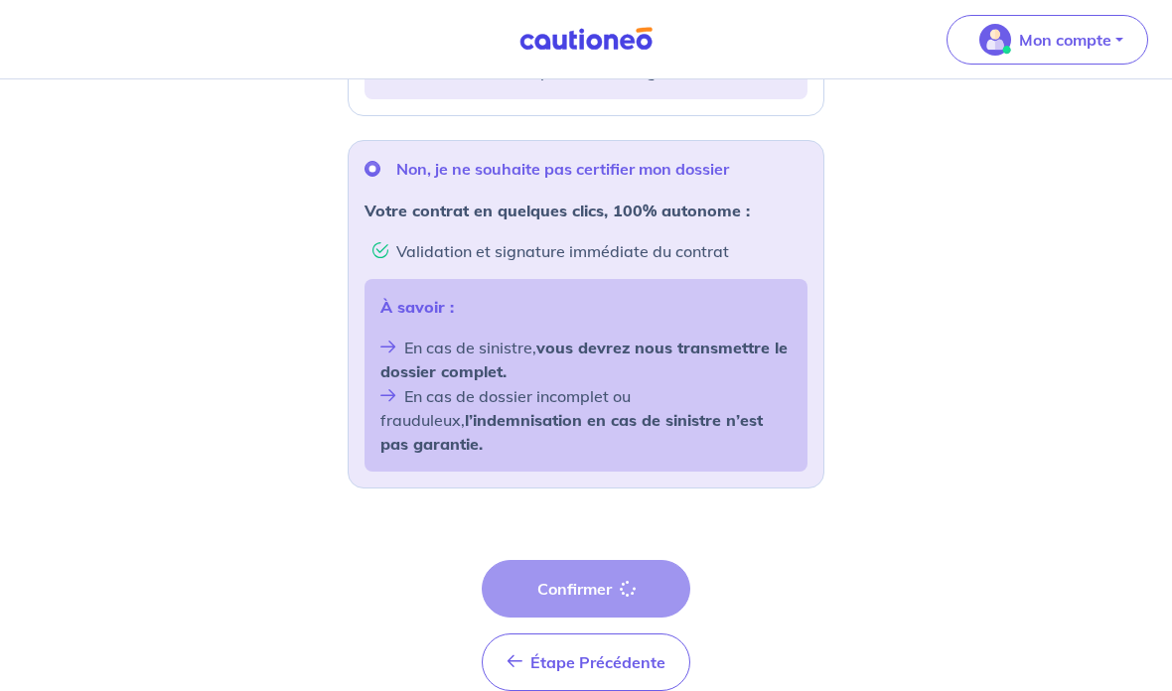
scroll to position [75, 0]
